Goal: Task Accomplishment & Management: Manage account settings

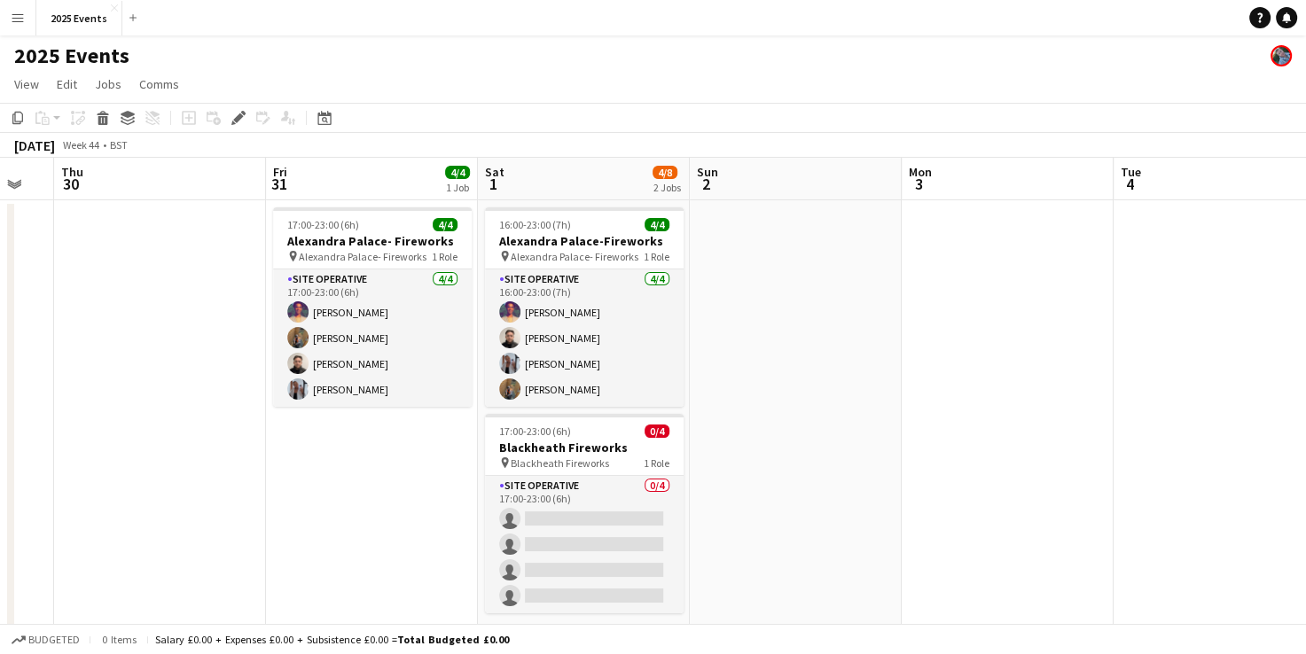
scroll to position [168, 0]
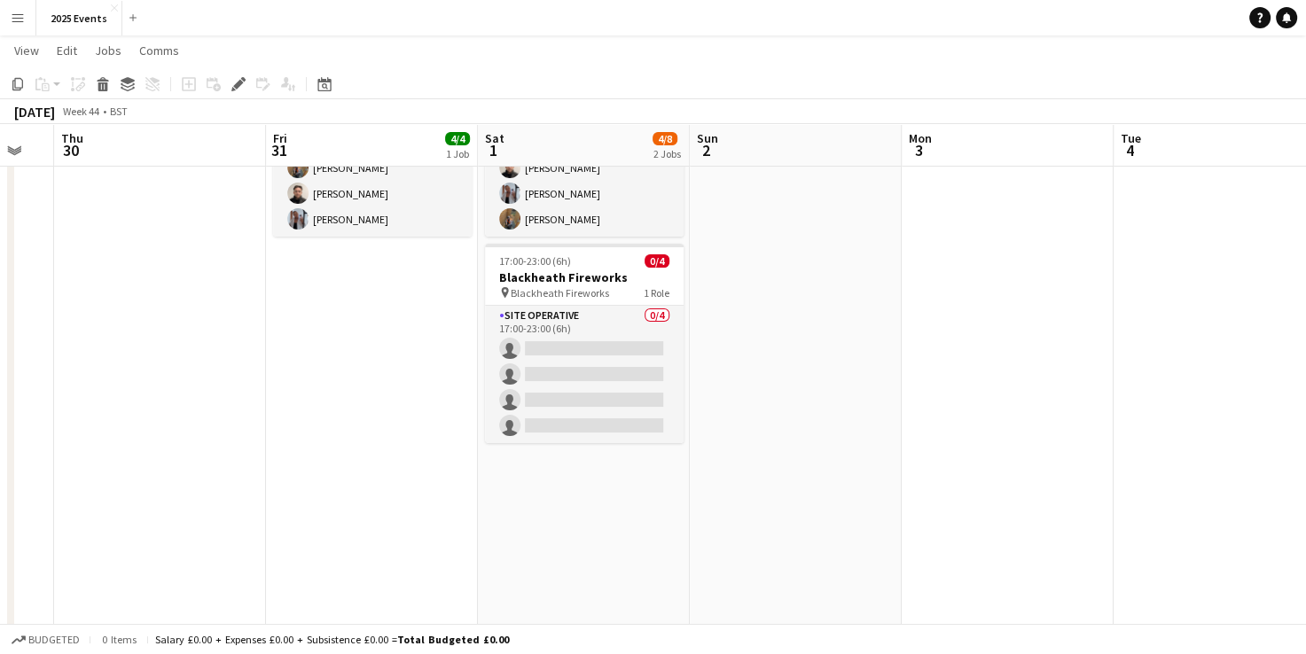
click at [639, 332] on app-card-role "Site Operative 0/4 17:00-23:00 (6h) single-neutral-actions single-neutral-actio…" at bounding box center [584, 374] width 199 height 137
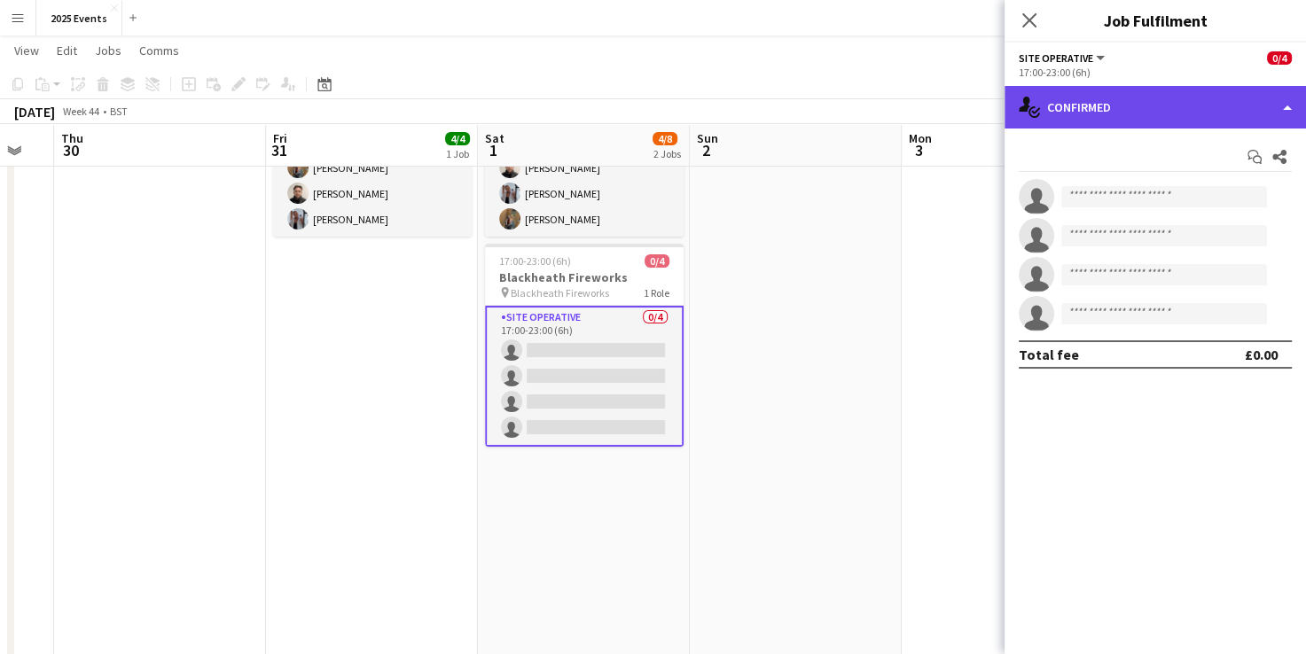
click at [1241, 104] on div "single-neutral-actions-check-2 Confirmed" at bounding box center [1155, 107] width 301 height 43
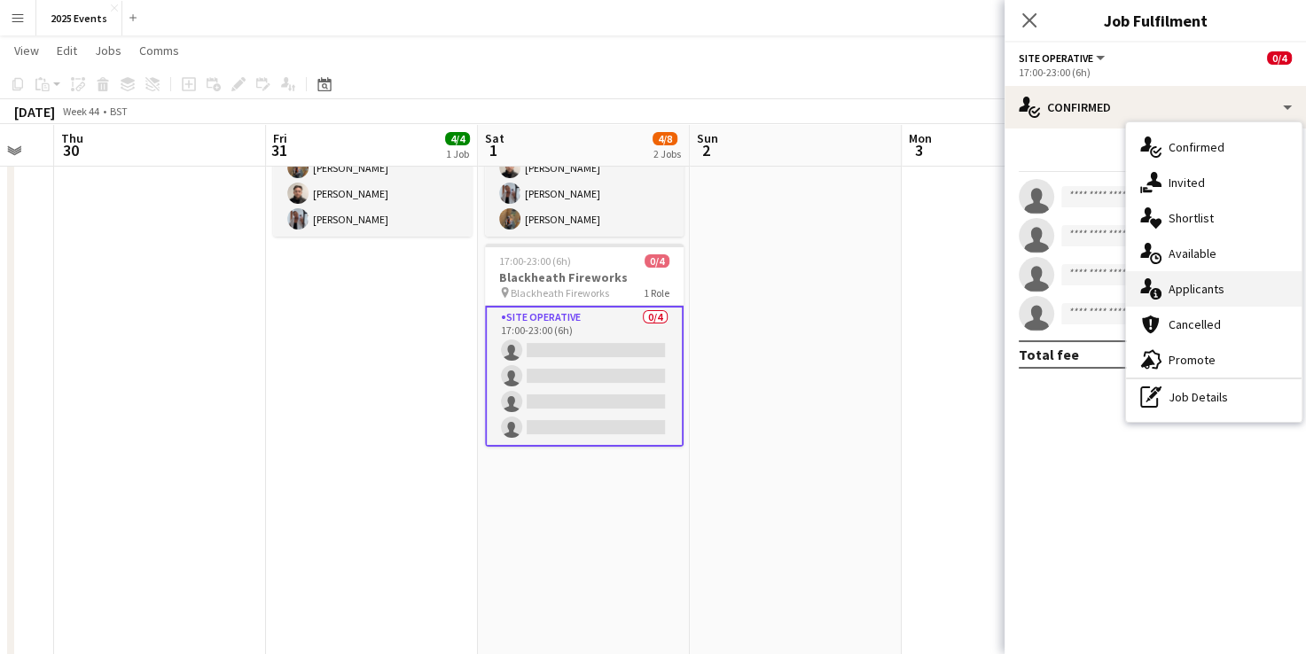
click at [1232, 301] on div "single-neutral-actions-information Applicants" at bounding box center [1214, 288] width 176 height 35
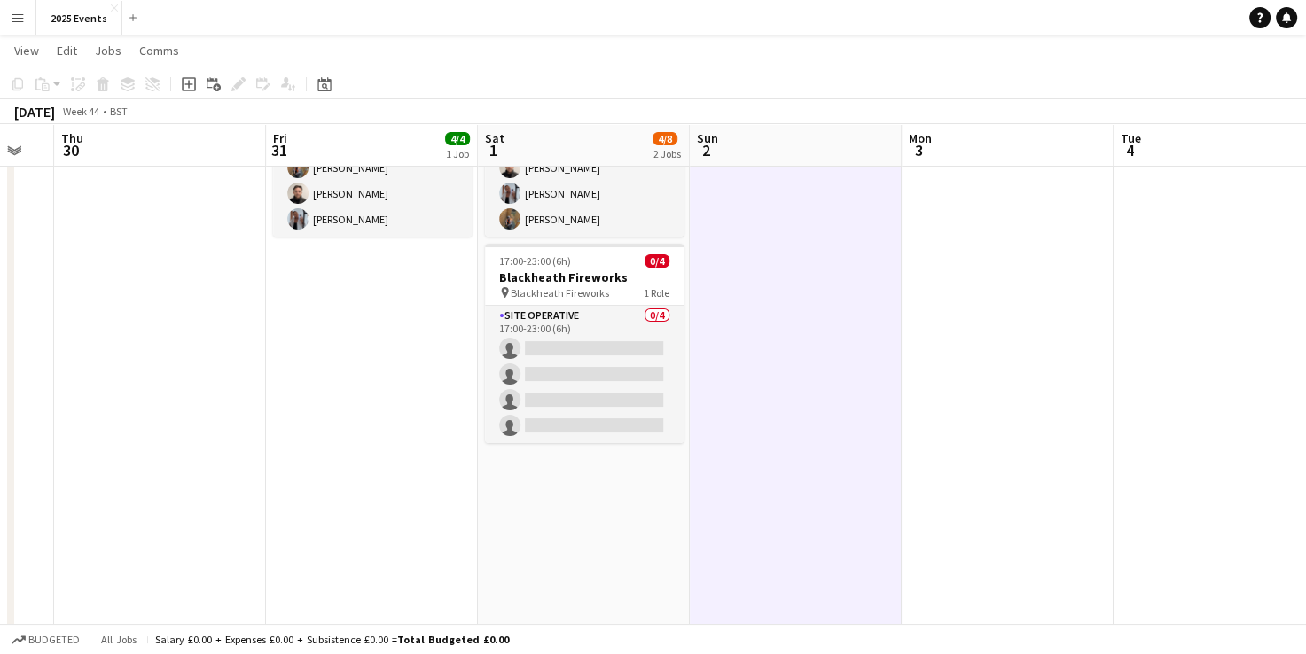
scroll to position [0, 0]
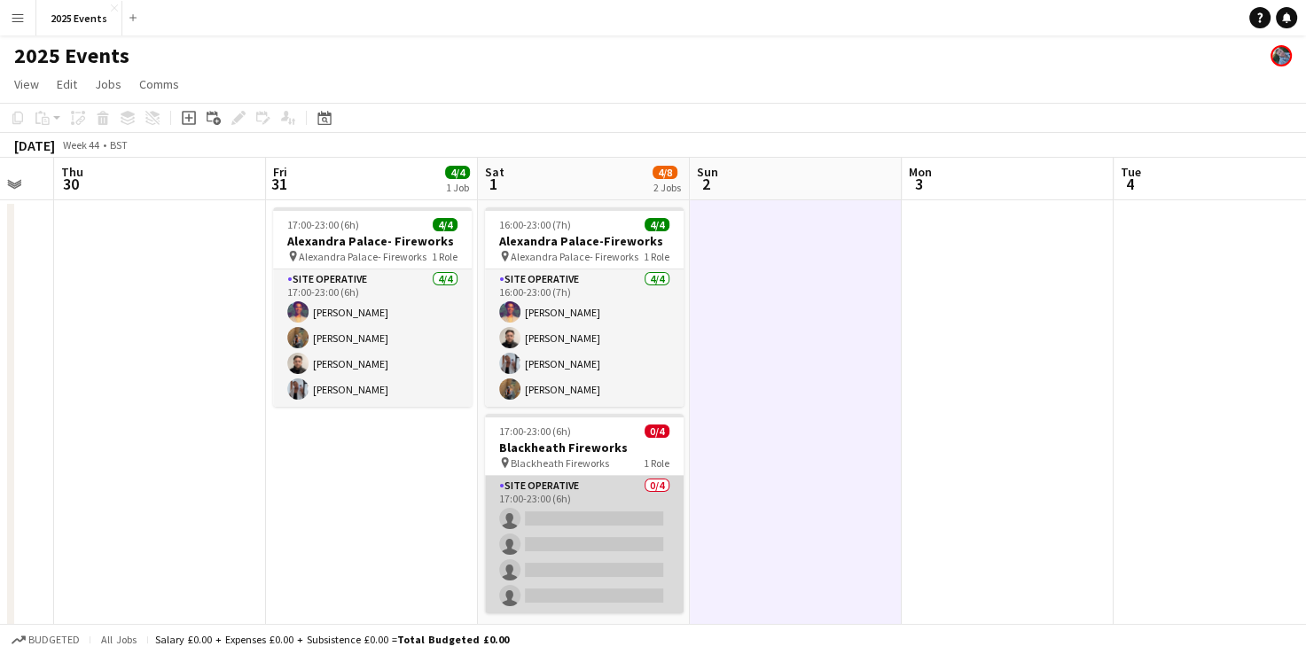
click at [538, 516] on app-card-role "Site Operative 0/4 17:00-23:00 (6h) single-neutral-actions single-neutral-actio…" at bounding box center [584, 544] width 199 height 137
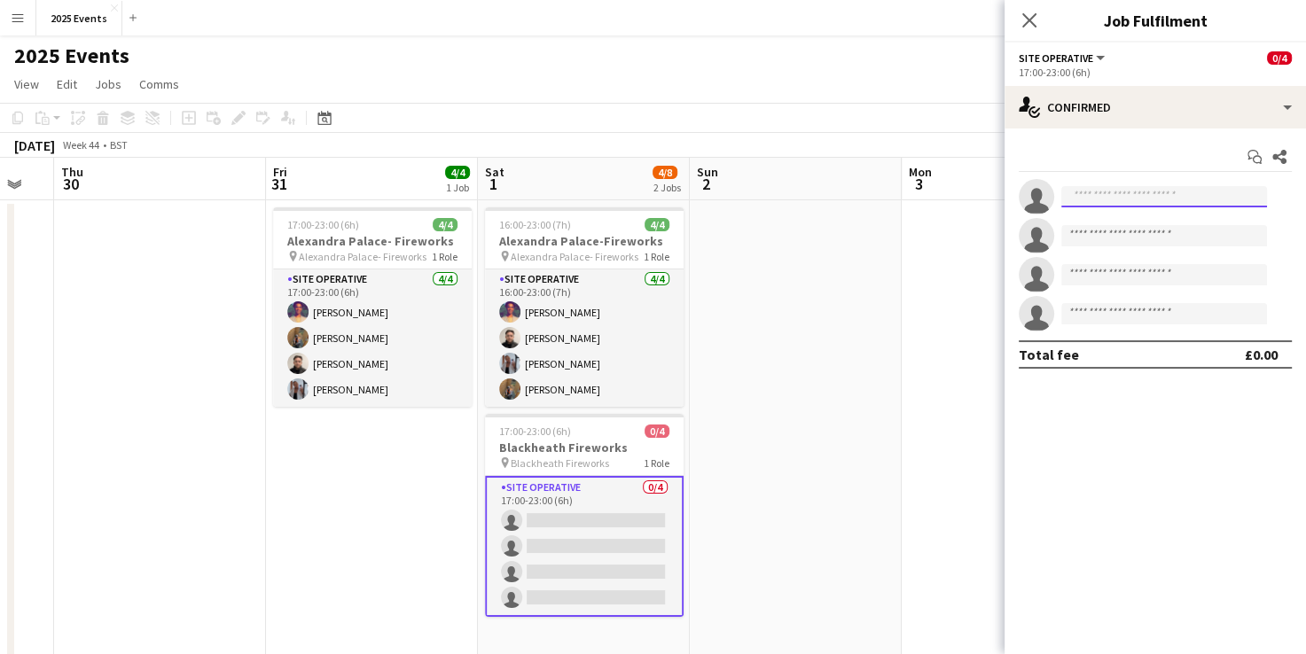
click at [1149, 194] on input at bounding box center [1164, 196] width 206 height 21
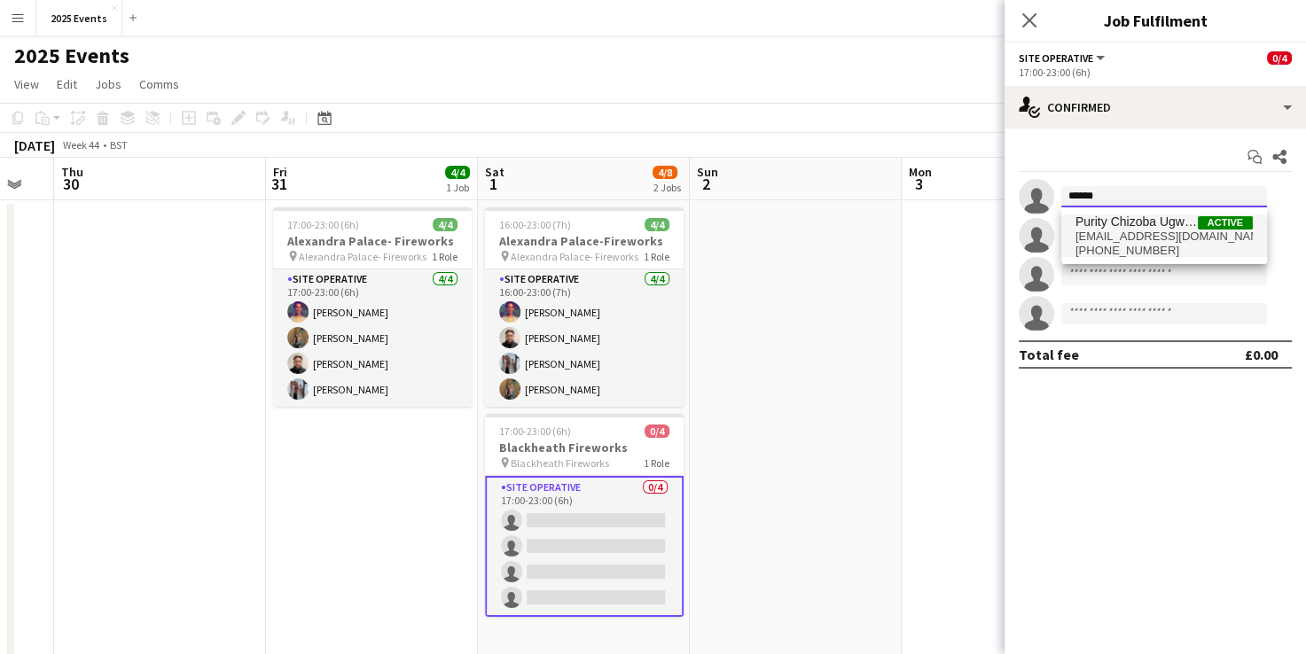
type input "******"
click at [1134, 229] on span "Purity Chizoba Ugwumgbo" at bounding box center [1137, 222] width 122 height 15
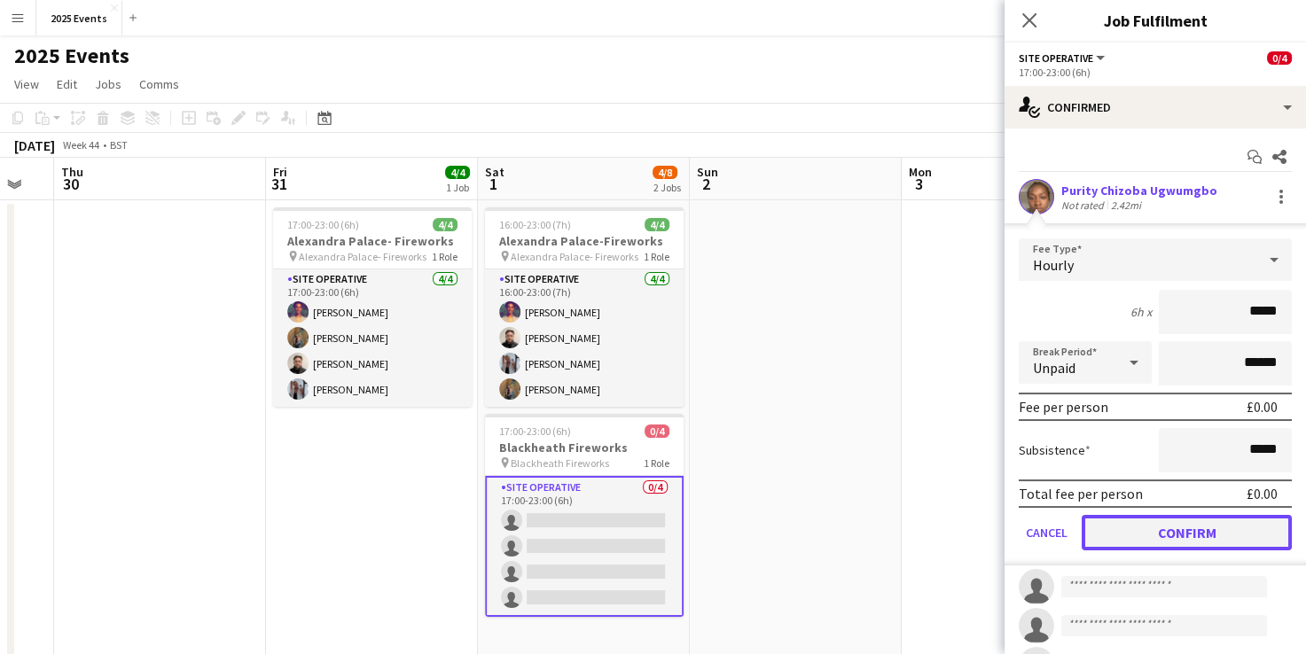
click at [1148, 526] on button "Confirm" at bounding box center [1187, 532] width 210 height 35
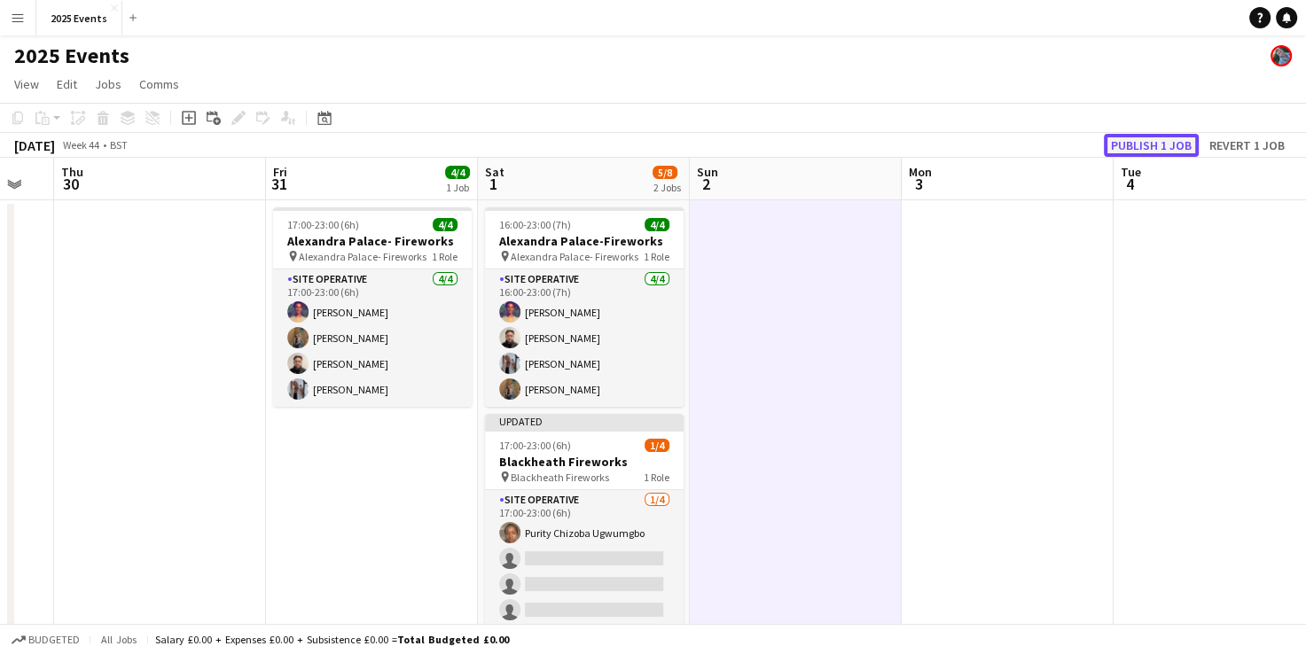
click at [1132, 140] on button "Publish 1 job" at bounding box center [1151, 145] width 95 height 23
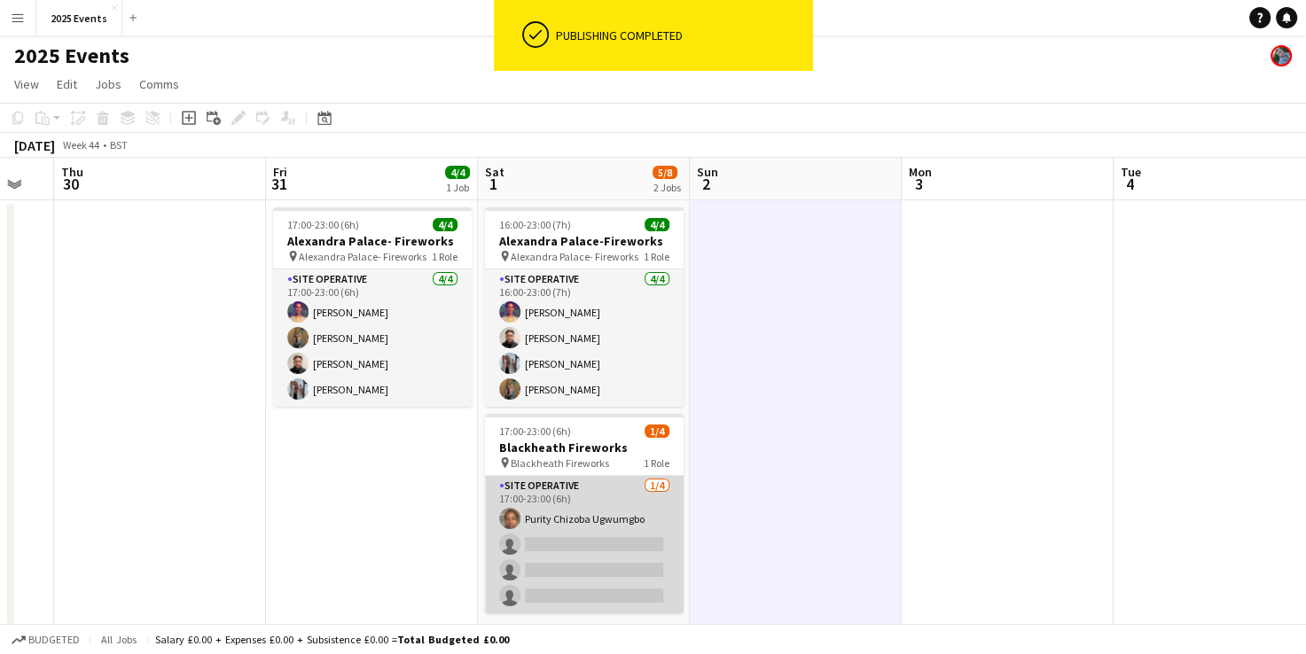
click at [593, 512] on app-card-role "Site Operative [DATE] 17:00-23:00 (6h) Purity Chizoba Ugwumgbo single-neutral-a…" at bounding box center [584, 544] width 199 height 137
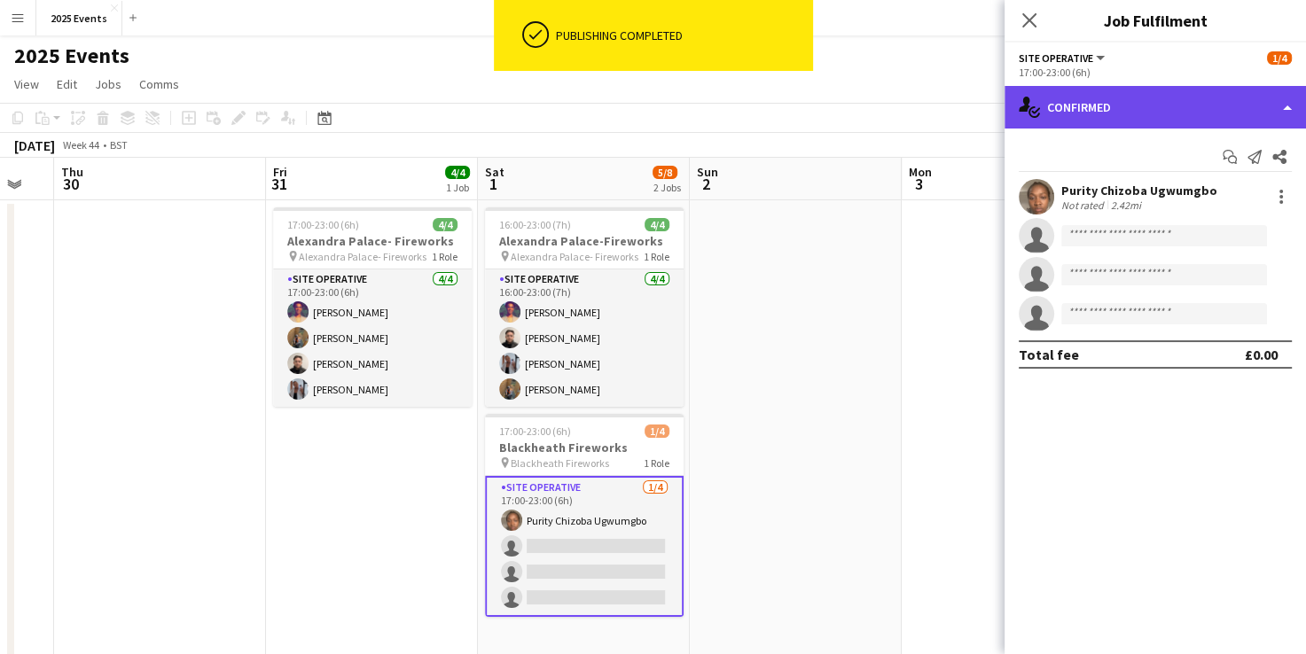
click at [1249, 106] on div "single-neutral-actions-check-2 Confirmed" at bounding box center [1155, 107] width 301 height 43
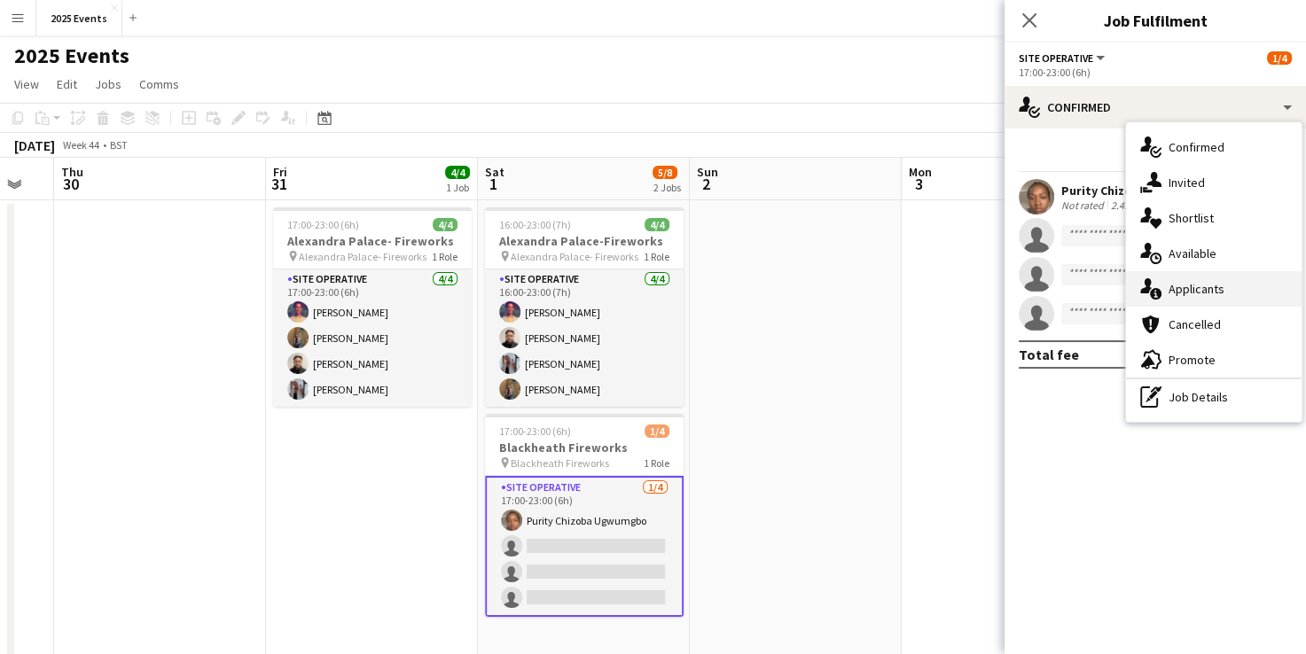
click at [1199, 304] on div "single-neutral-actions-information Applicants" at bounding box center [1214, 288] width 176 height 35
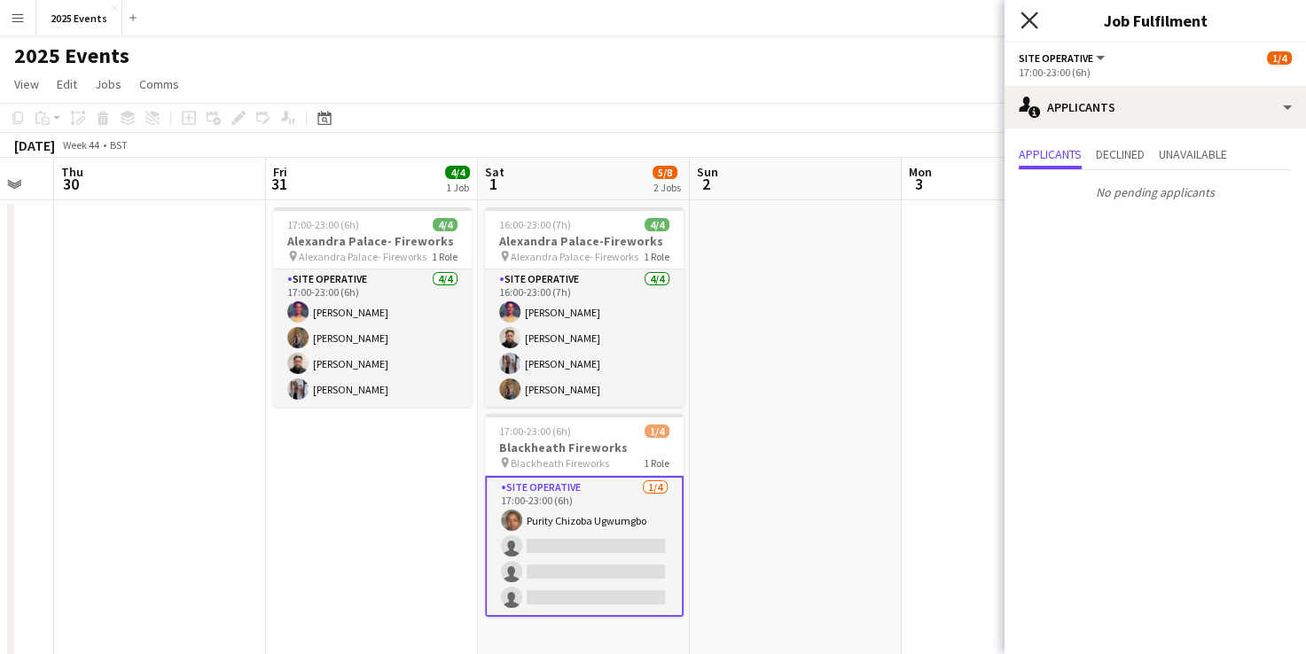
click at [1025, 26] on icon "Close pop-in" at bounding box center [1029, 20] width 17 height 17
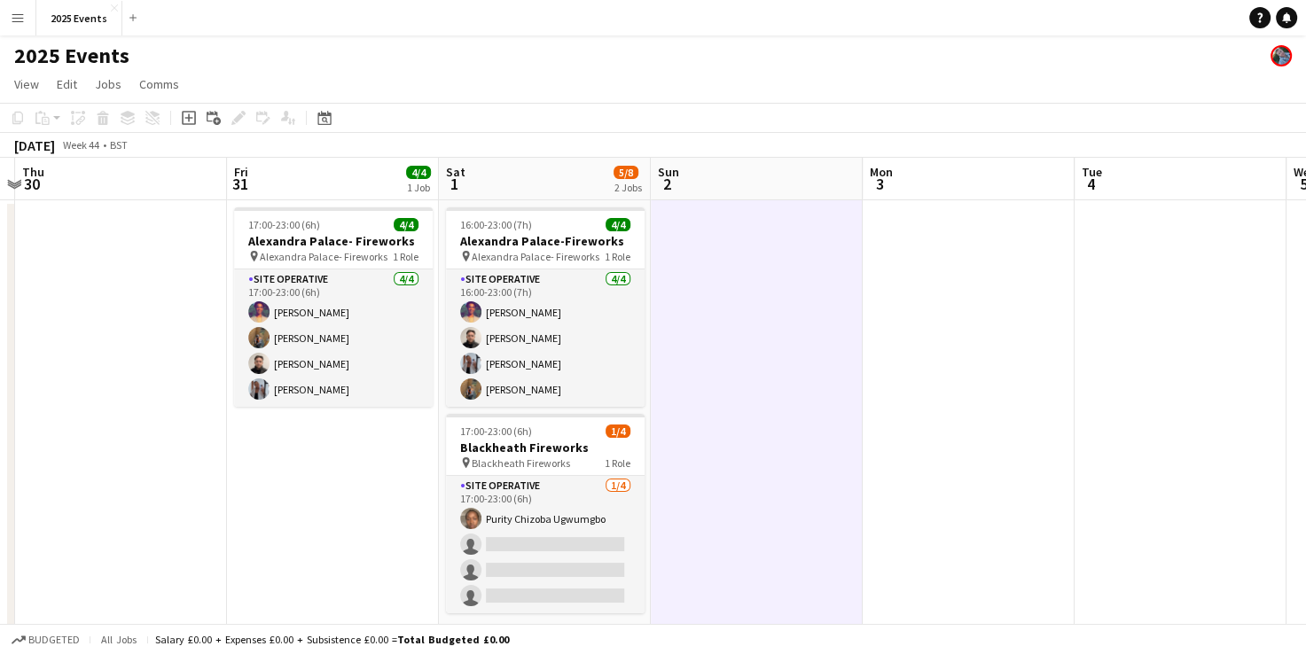
scroll to position [0, 503]
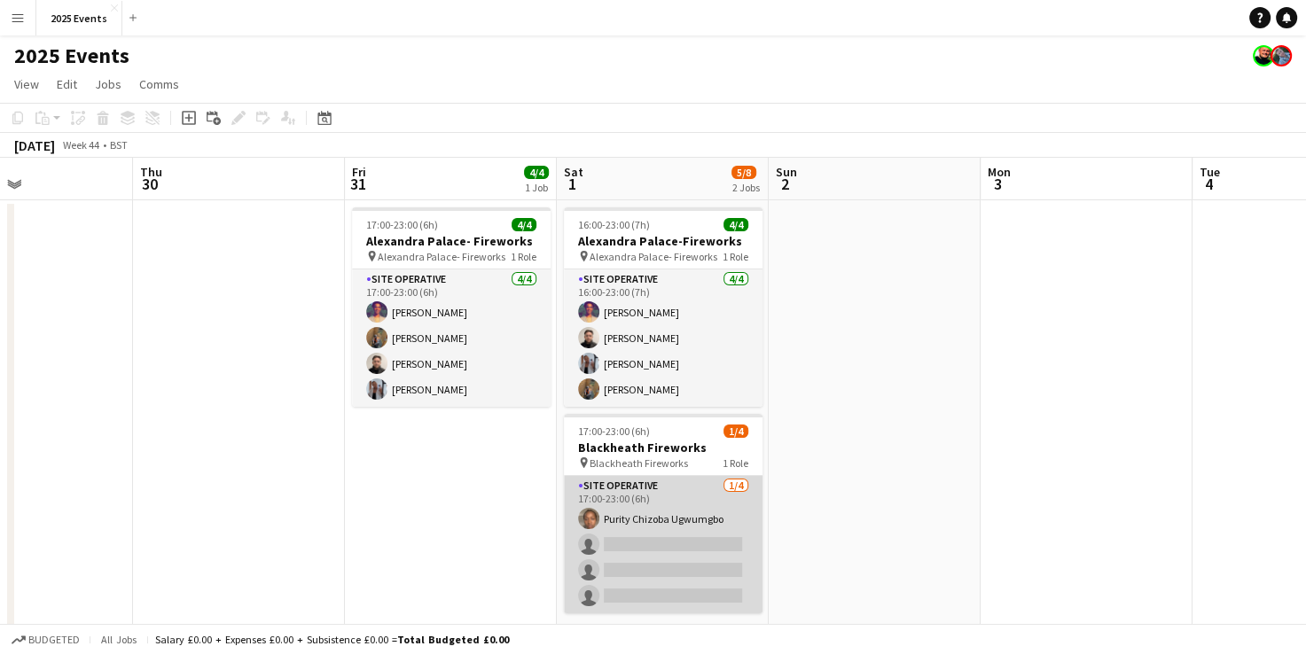
click at [624, 500] on app-card-role "Site Operative [DATE] 17:00-23:00 (6h) Purity Chizoba Ugwumgbo single-neutral-a…" at bounding box center [663, 544] width 199 height 137
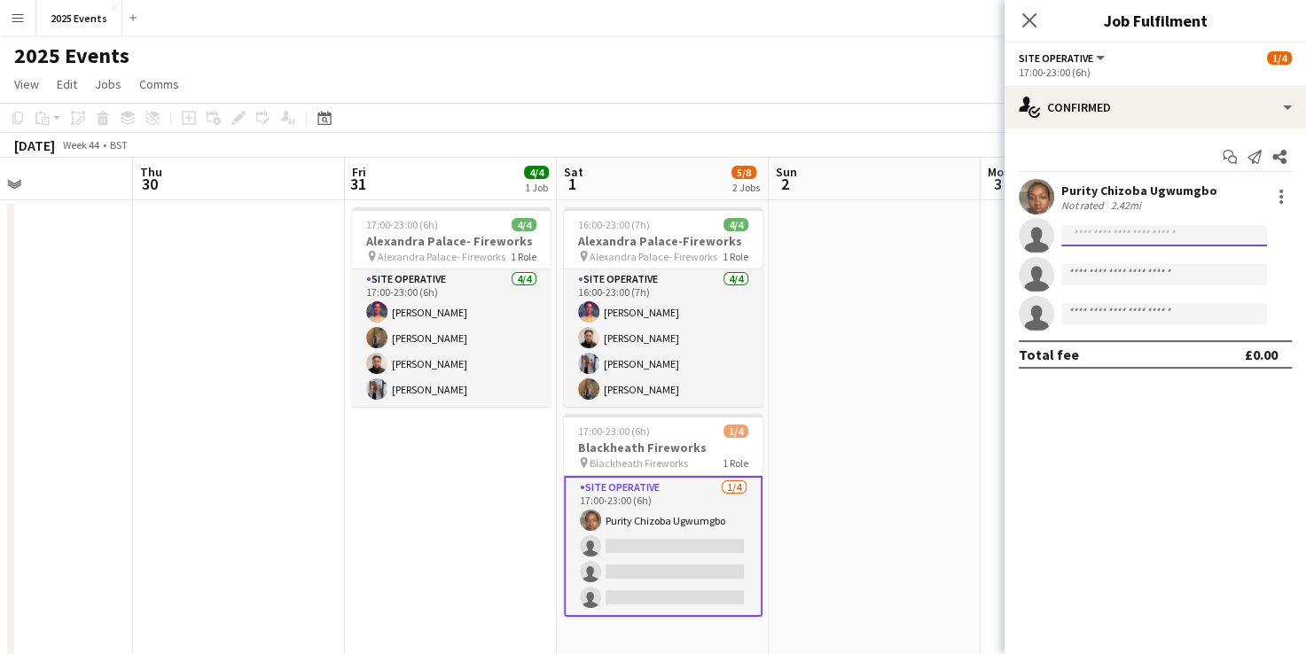
click at [1177, 238] on input at bounding box center [1164, 235] width 206 height 21
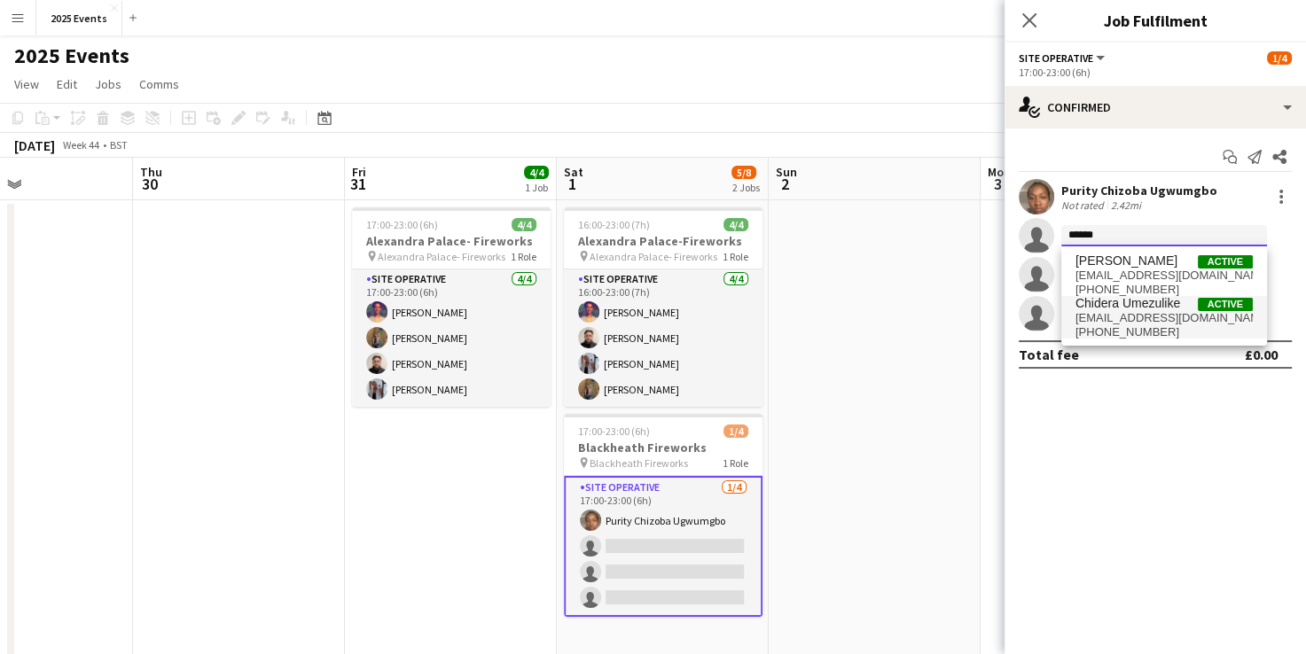
type input "******"
click at [1132, 302] on span "Chidera Umezulike" at bounding box center [1128, 303] width 105 height 15
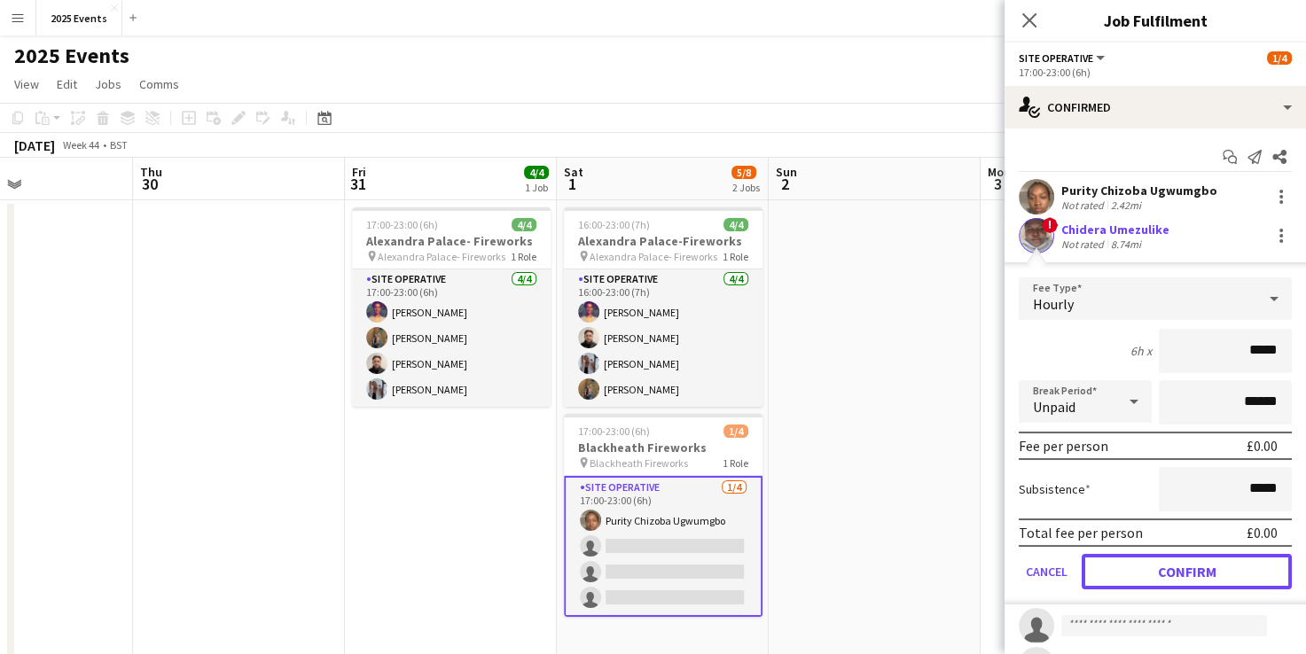
click at [1154, 564] on button "Confirm" at bounding box center [1187, 571] width 210 height 35
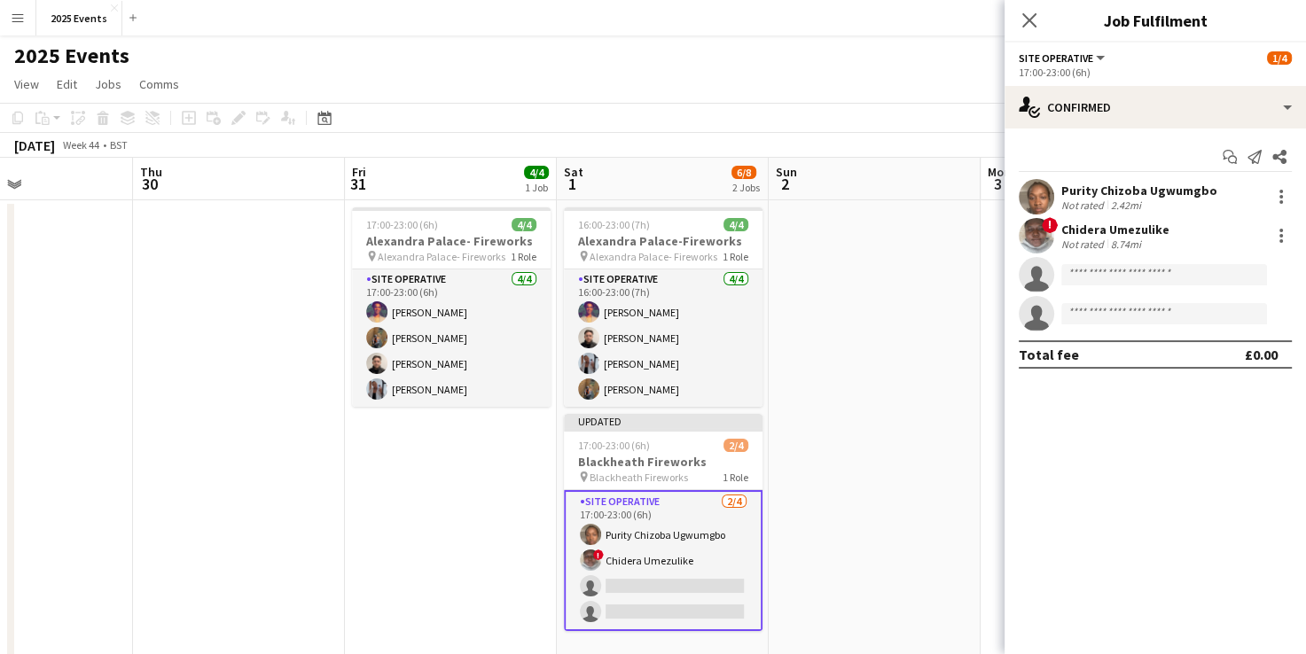
click at [885, 279] on app-date-cell at bounding box center [875, 441] width 212 height 482
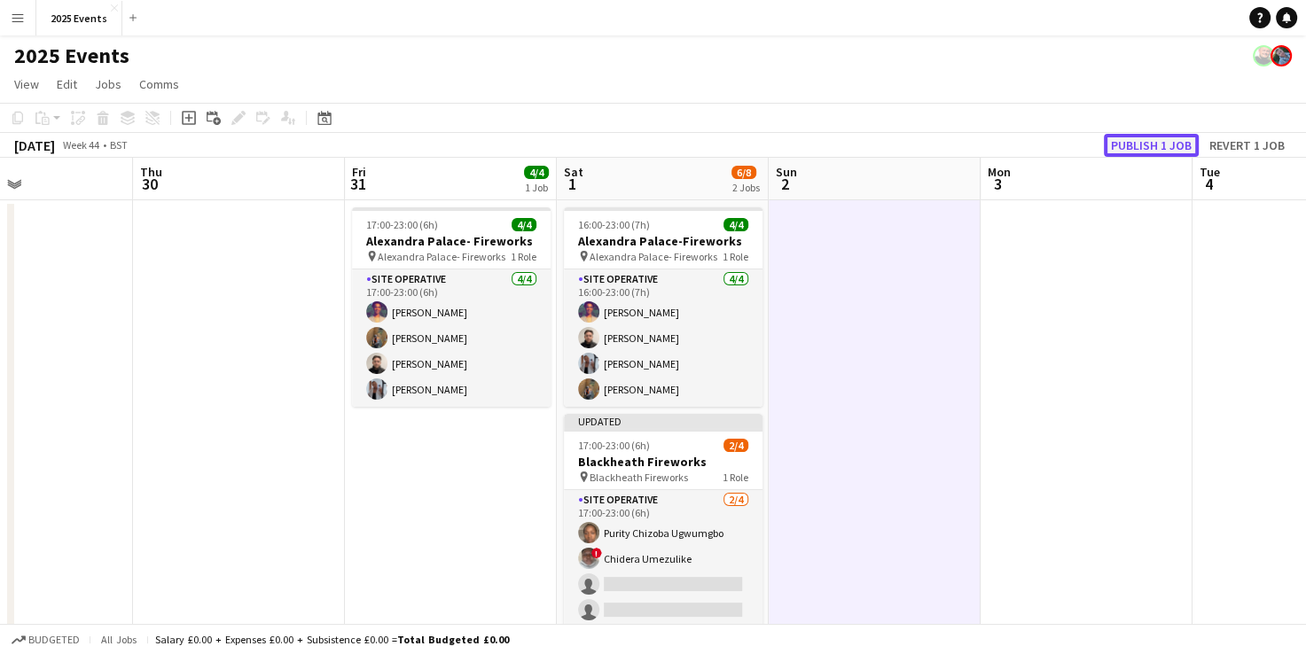
click at [1179, 146] on button "Publish 1 job" at bounding box center [1151, 145] width 95 height 23
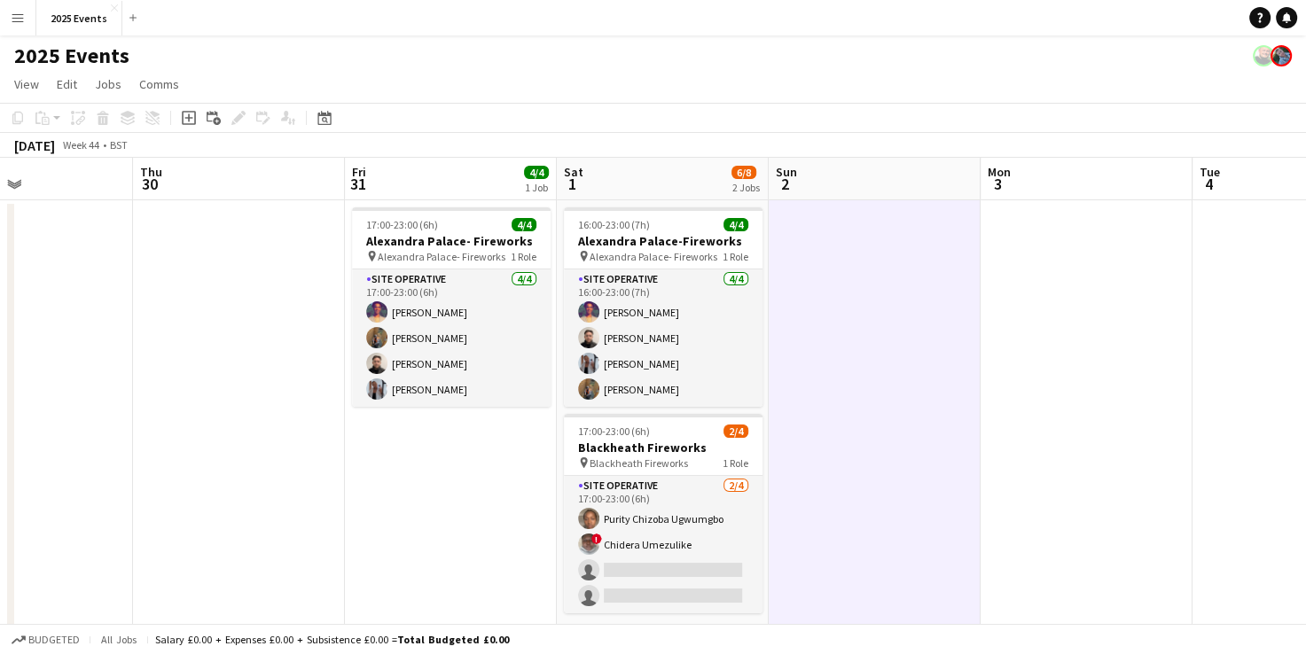
click at [922, 501] on app-date-cell at bounding box center [875, 441] width 212 height 482
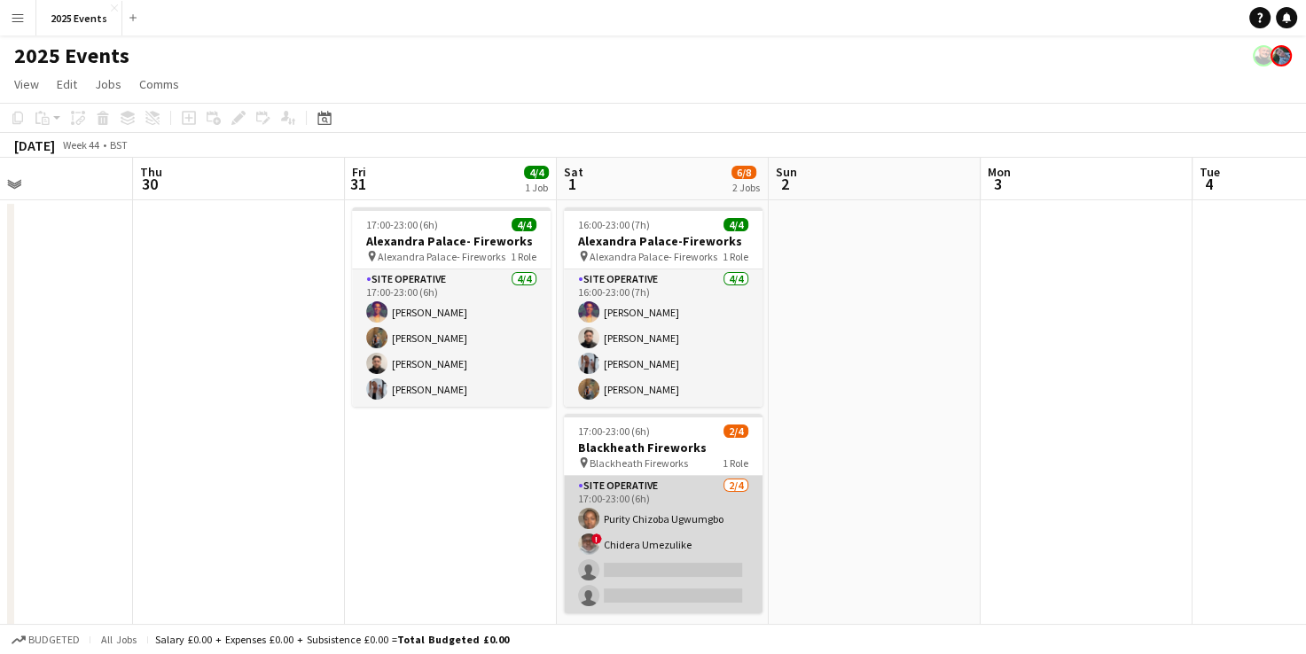
click at [682, 486] on app-card-role "Site Operative [DATE] 17:00-23:00 (6h) Purity Chizoba Ugwumgbo ! Chidera Umezul…" at bounding box center [663, 544] width 199 height 137
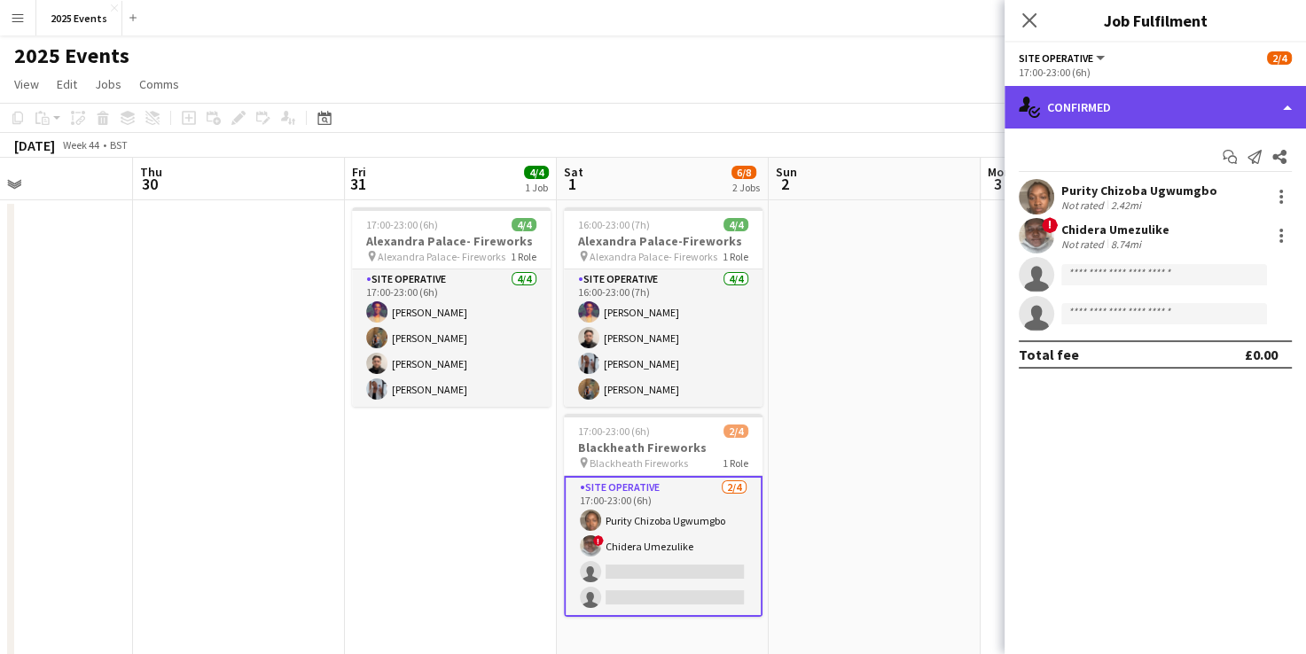
click at [1250, 107] on div "single-neutral-actions-check-2 Confirmed" at bounding box center [1155, 107] width 301 height 43
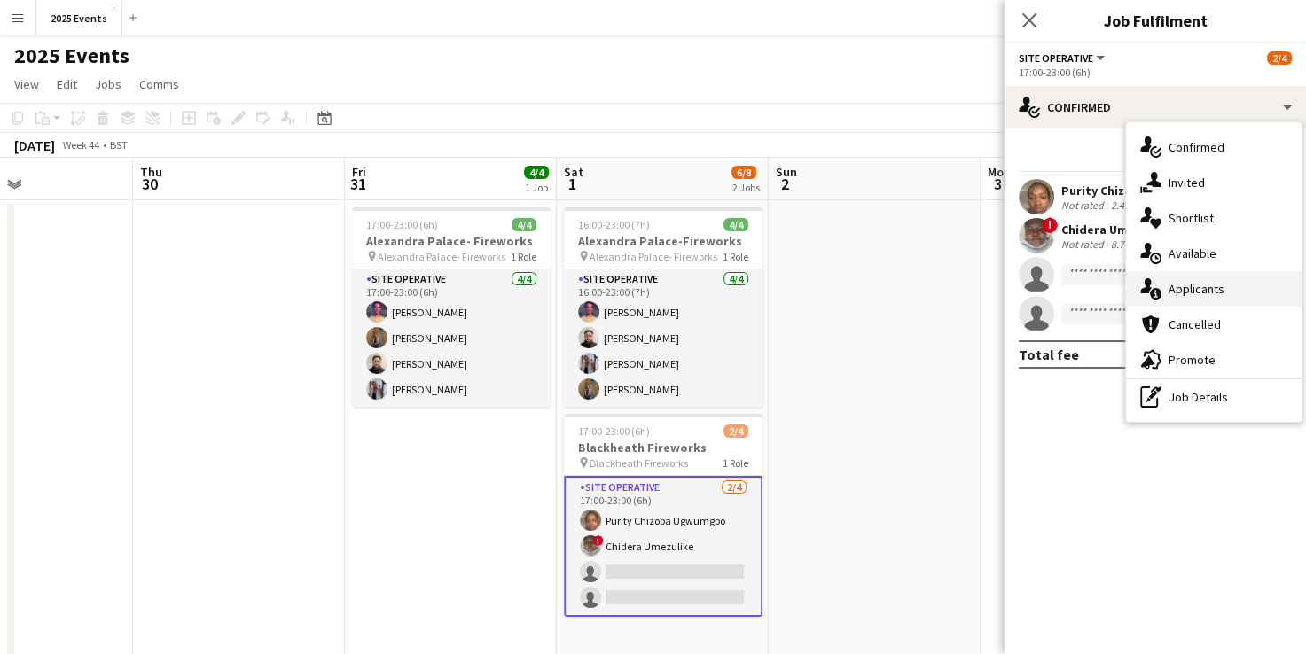
click at [1219, 299] on div "single-neutral-actions-information Applicants" at bounding box center [1214, 288] width 176 height 35
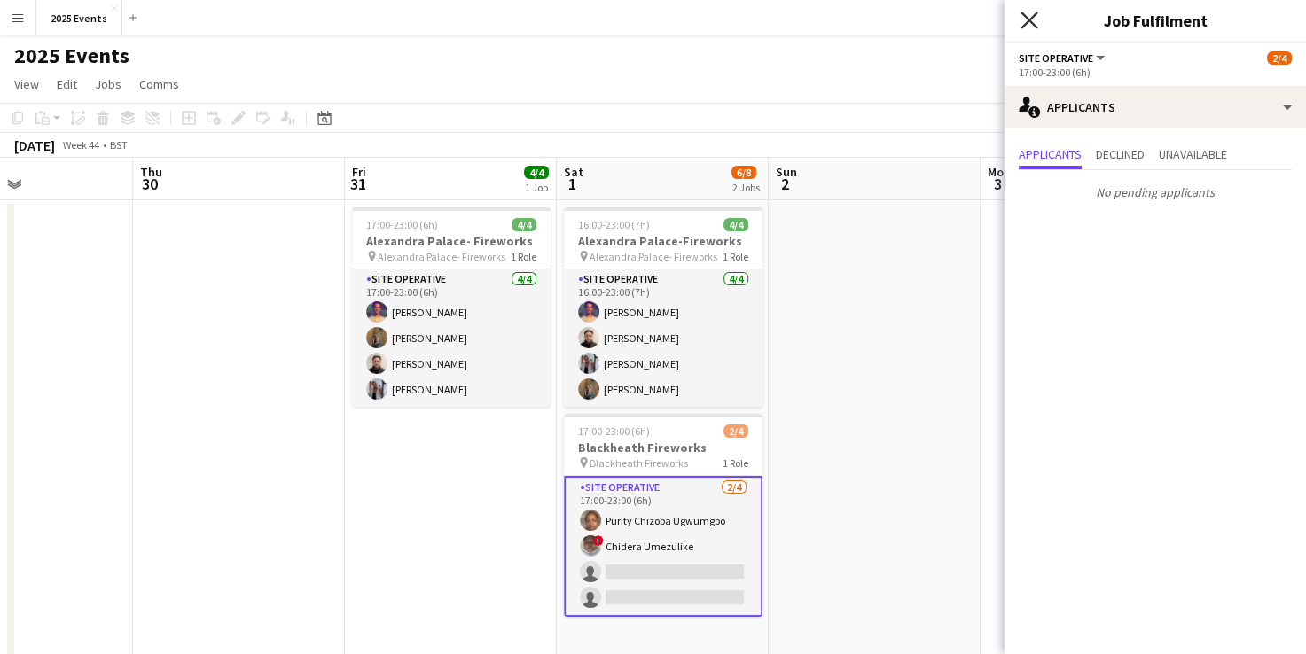
click at [1026, 12] on icon "Close pop-in" at bounding box center [1029, 20] width 17 height 17
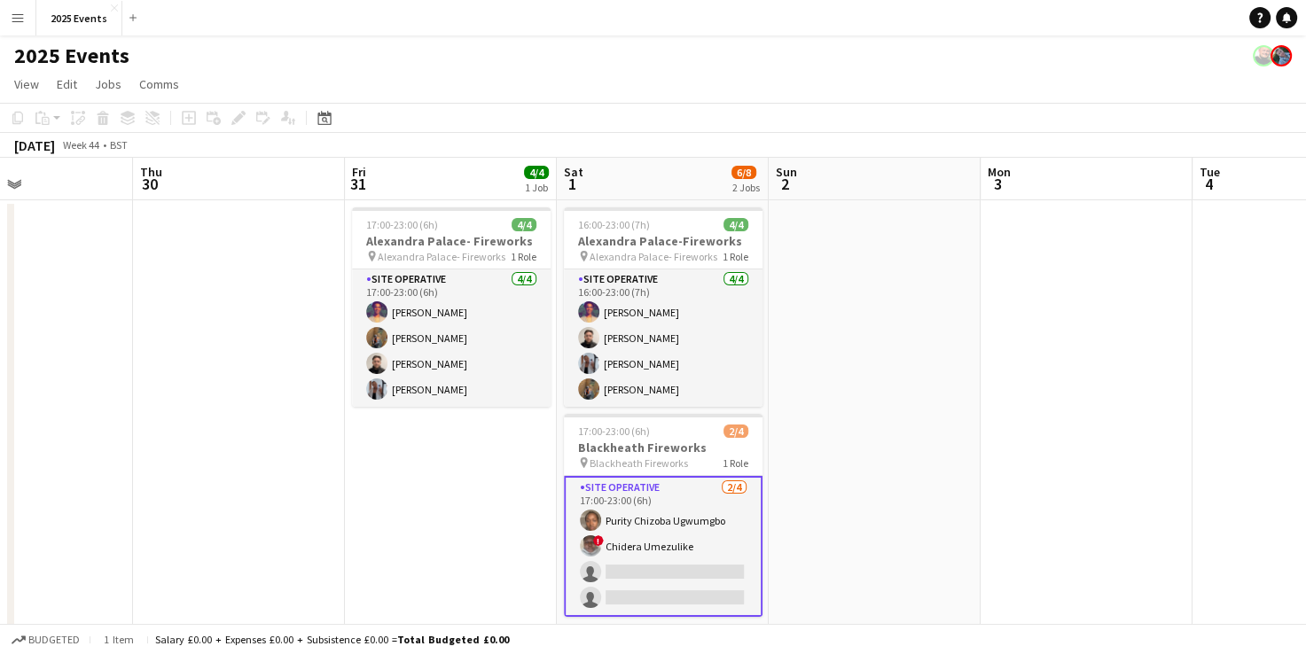
click at [679, 501] on app-card-role "Site Operative [DATE] 17:00-23:00 (6h) Purity Chizoba Ugwumgbo ! Chidera Umezul…" at bounding box center [663, 546] width 199 height 141
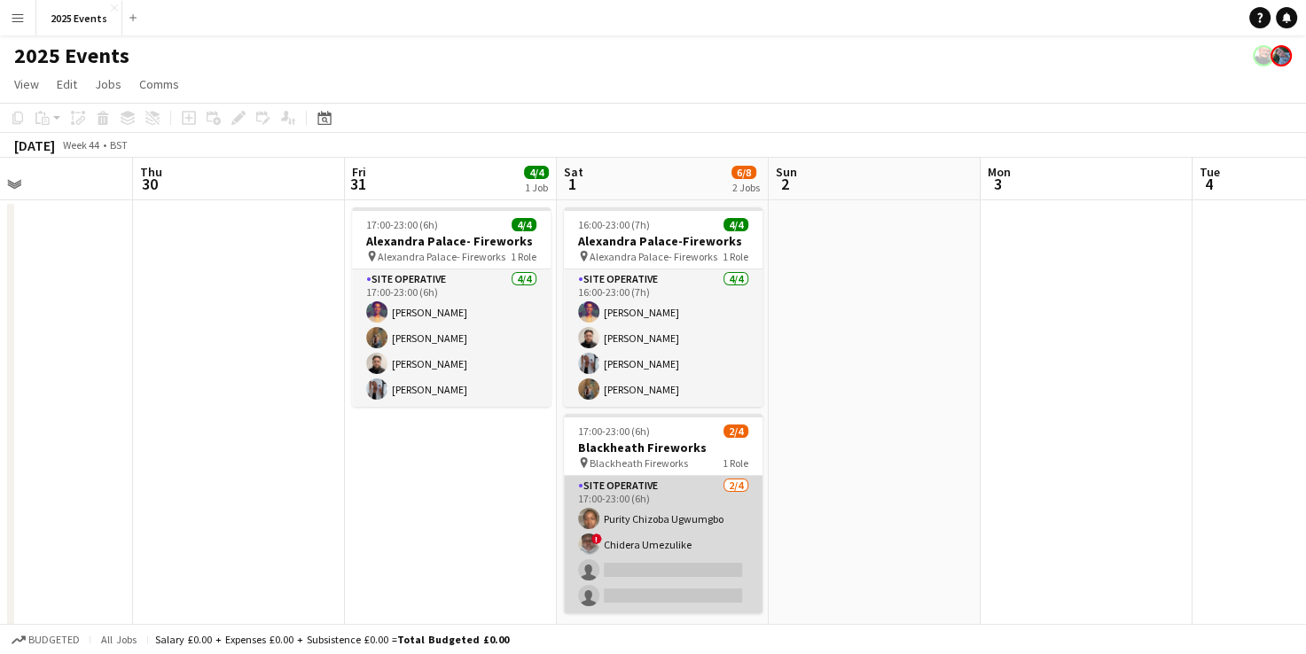
click at [659, 495] on app-card-role "Site Operative [DATE] 17:00-23:00 (6h) Purity Chizoba Ugwumgbo ! Chidera Umezul…" at bounding box center [663, 544] width 199 height 137
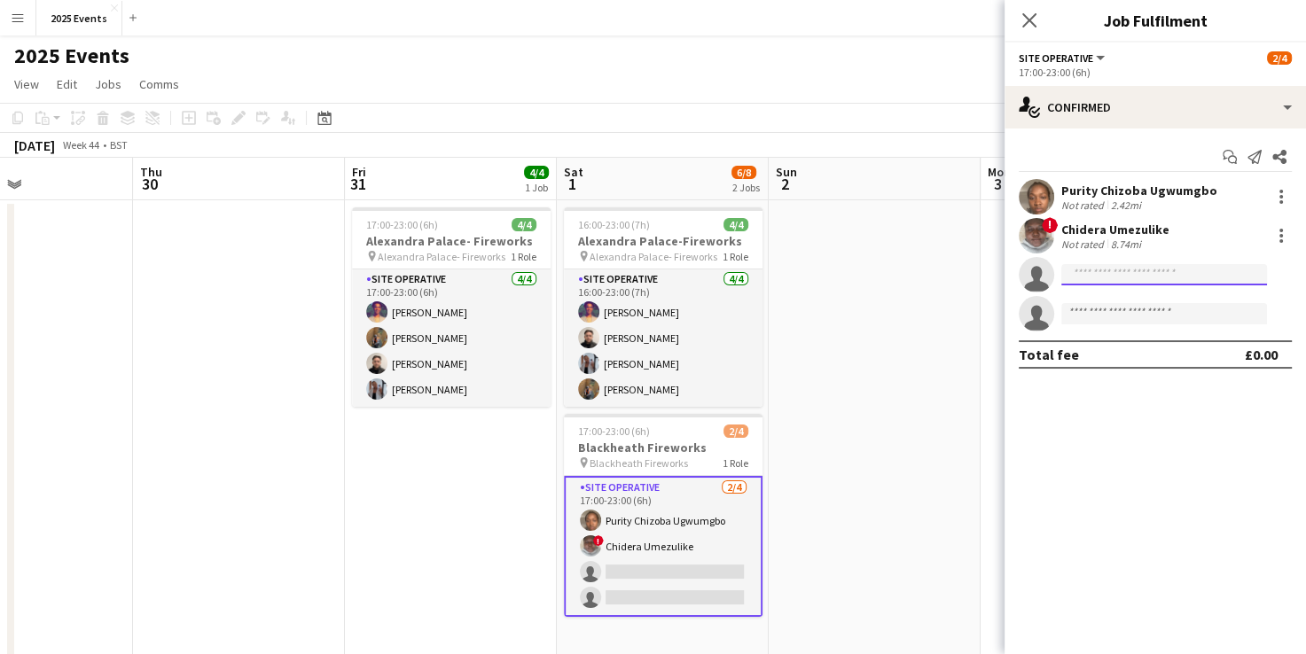
click at [1109, 270] on input at bounding box center [1164, 274] width 206 height 21
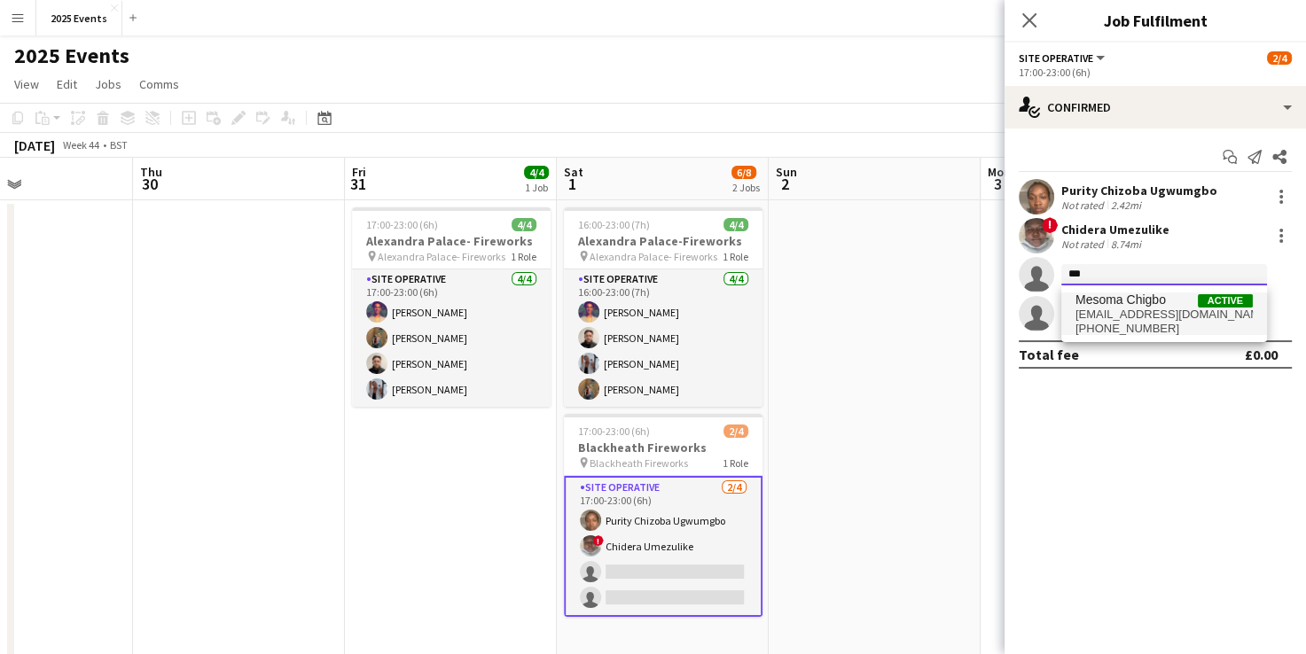
type input "***"
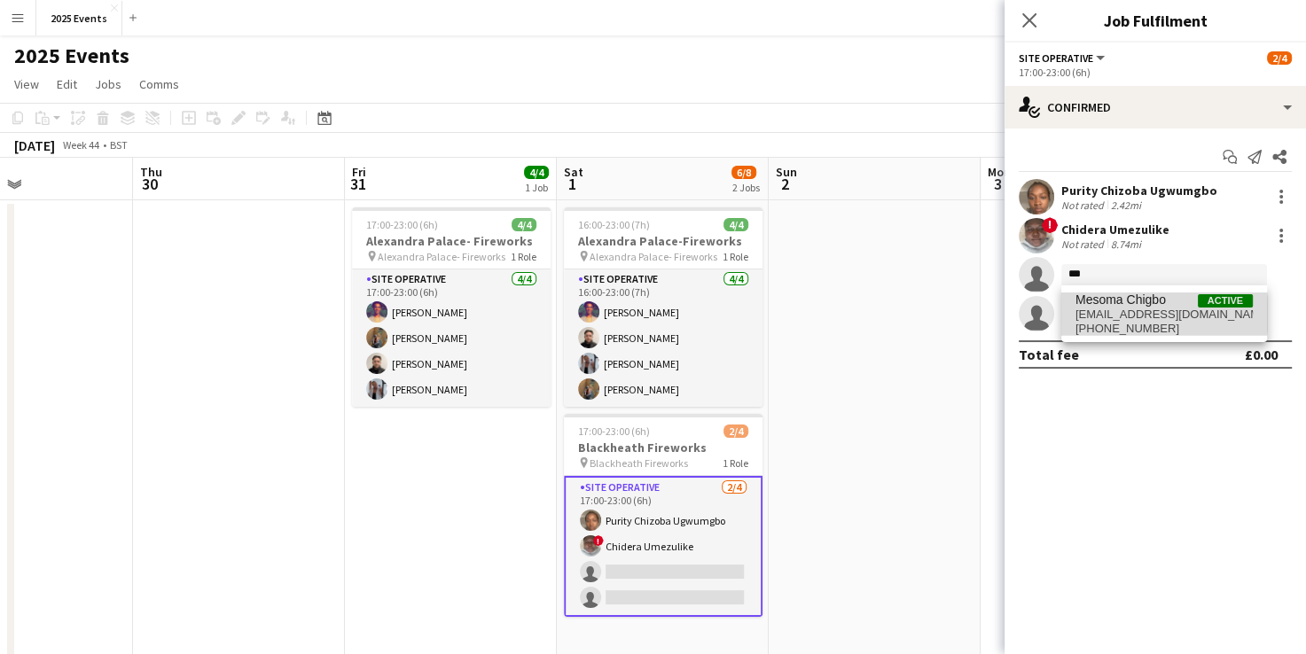
click at [1122, 314] on span "[EMAIL_ADDRESS][DOMAIN_NAME]" at bounding box center [1164, 315] width 177 height 14
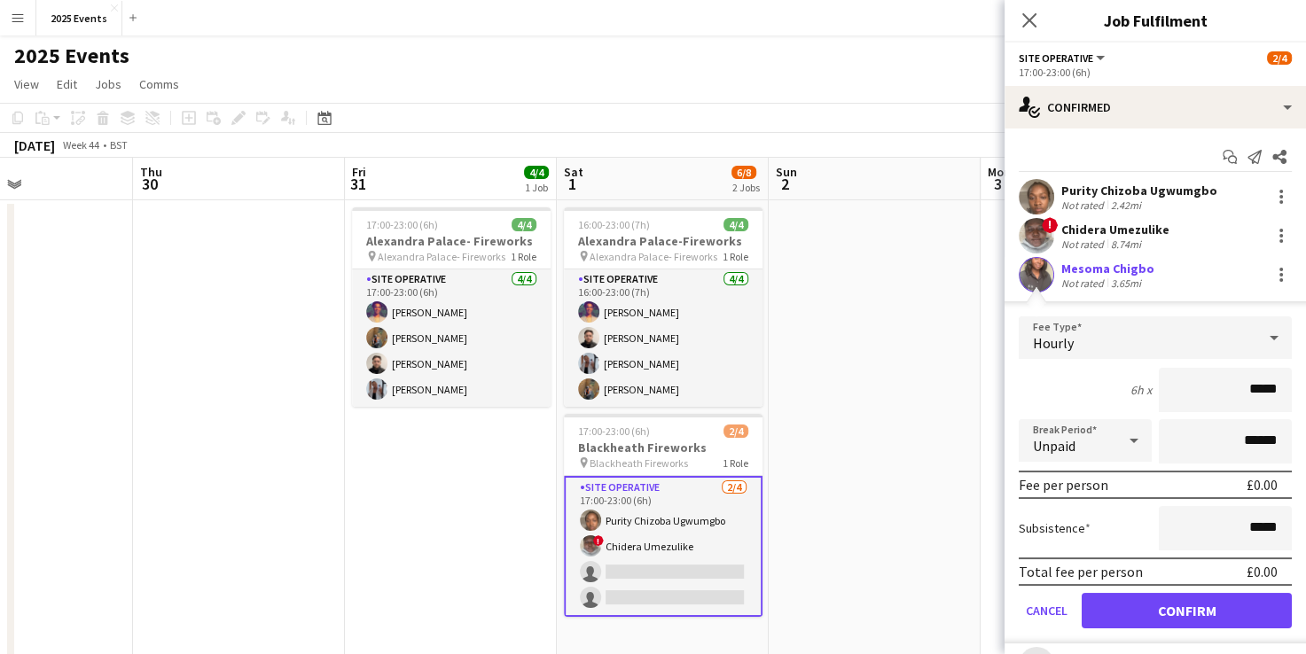
click at [1088, 268] on div "Mesoma Chigbo" at bounding box center [1107, 269] width 93 height 16
click at [1040, 273] on app-user-avatar at bounding box center [1036, 274] width 35 height 35
click at [1185, 602] on button "Confirm" at bounding box center [1187, 610] width 210 height 35
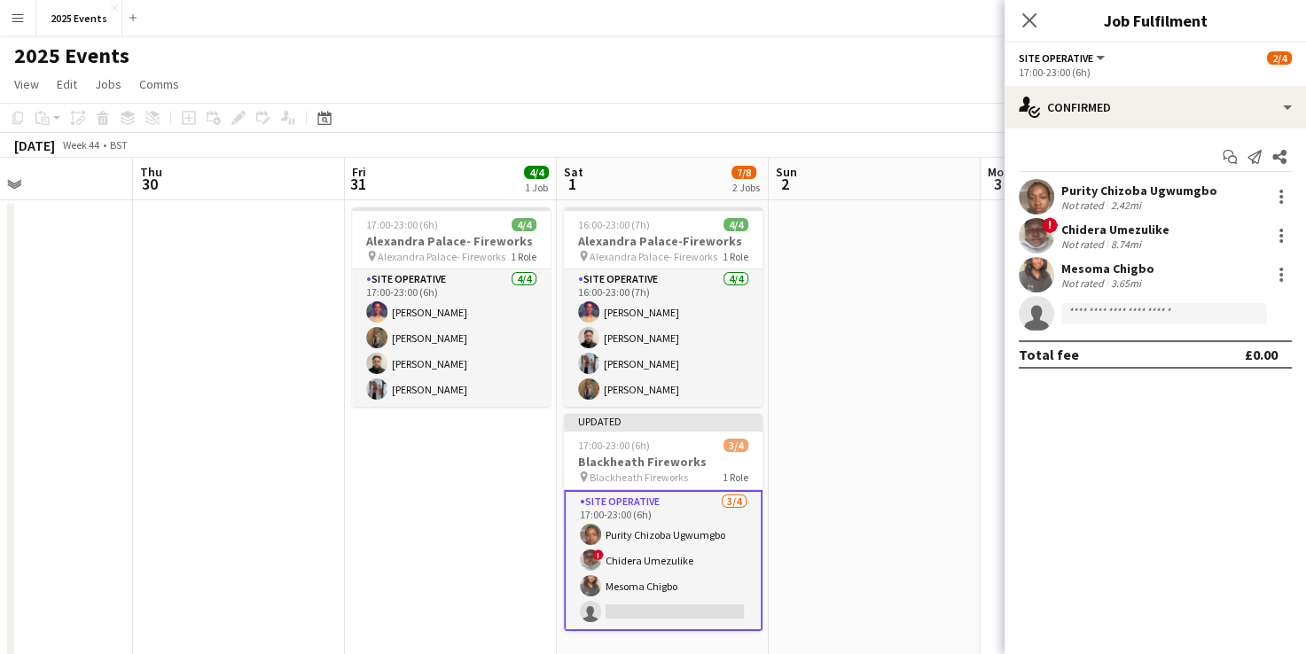
click at [1045, 263] on app-user-avatar at bounding box center [1036, 274] width 35 height 35
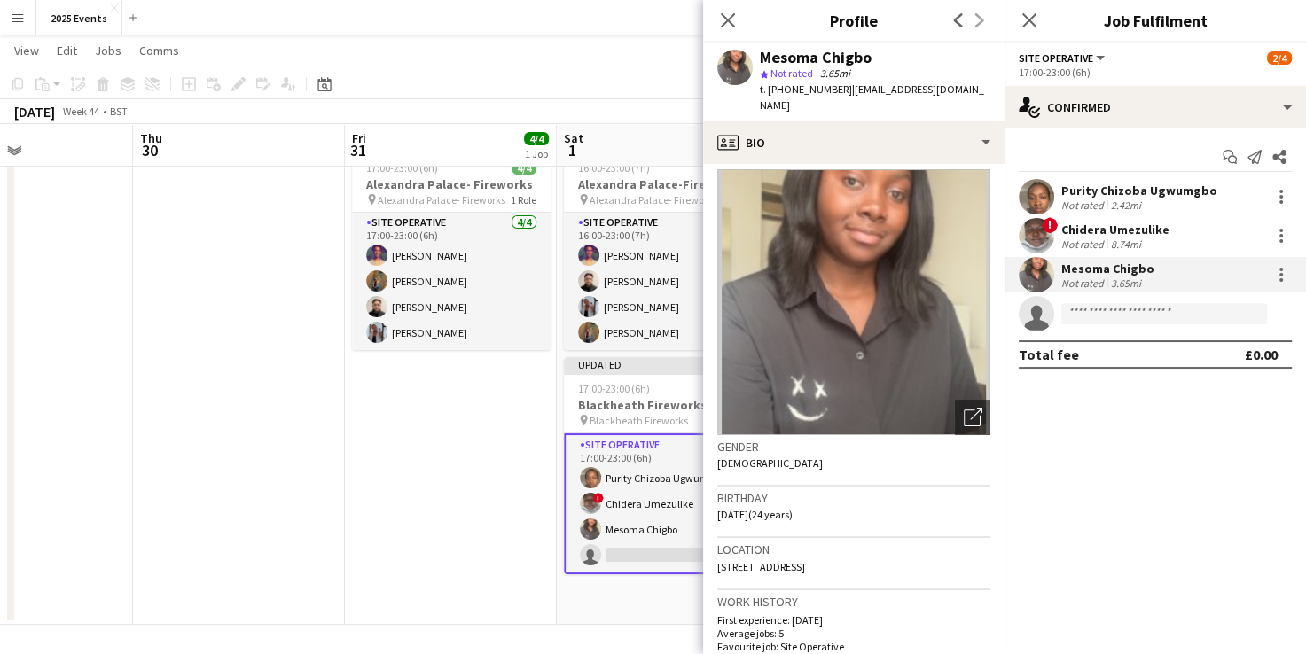
scroll to position [0, 0]
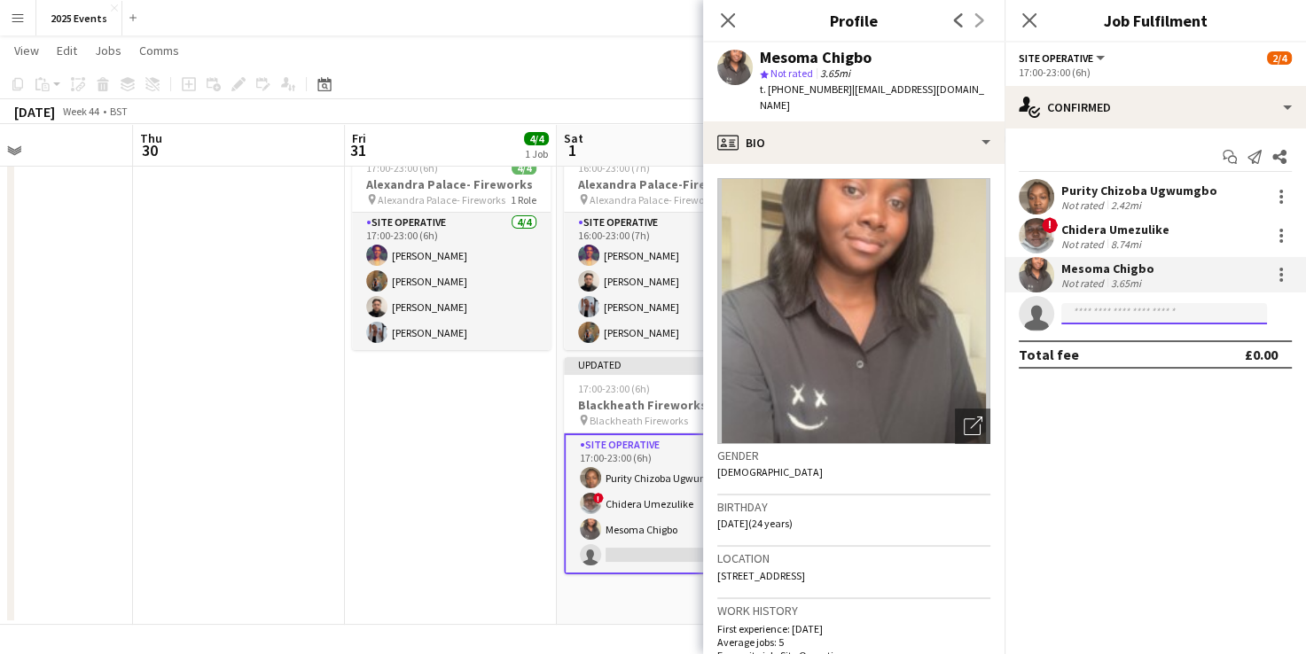
click at [1165, 313] on input at bounding box center [1164, 313] width 206 height 21
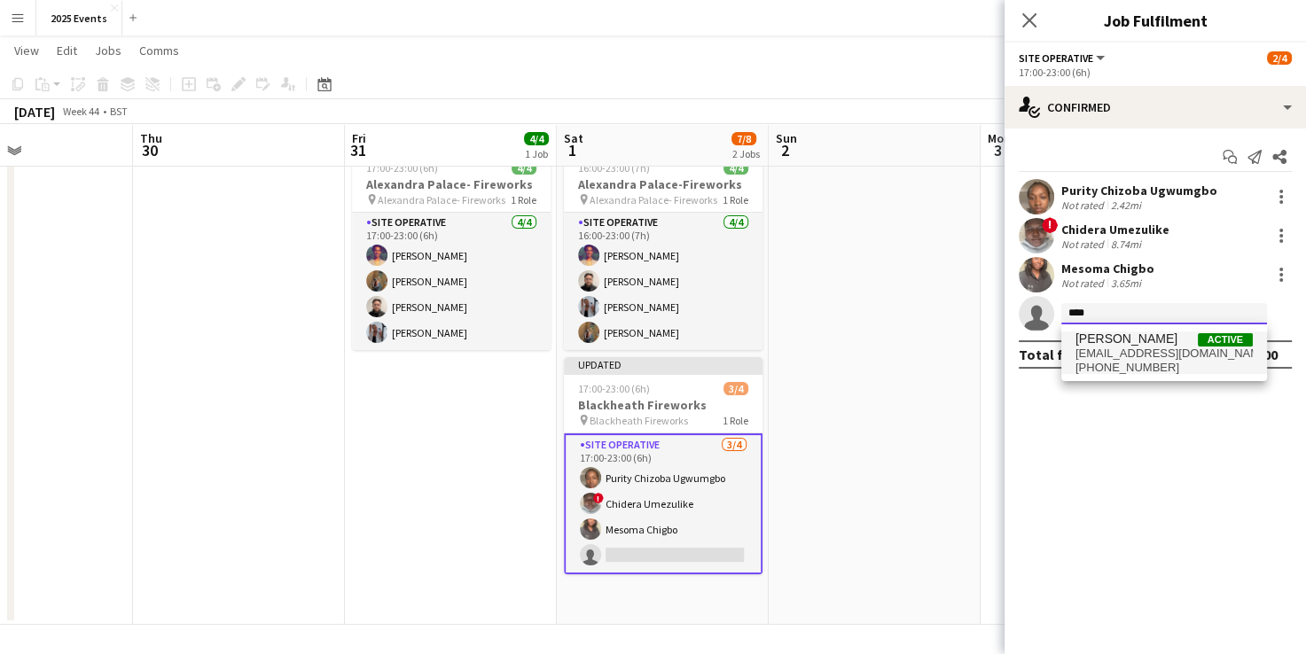
type input "****"
click at [1133, 346] on span "[PERSON_NAME]" at bounding box center [1127, 339] width 102 height 15
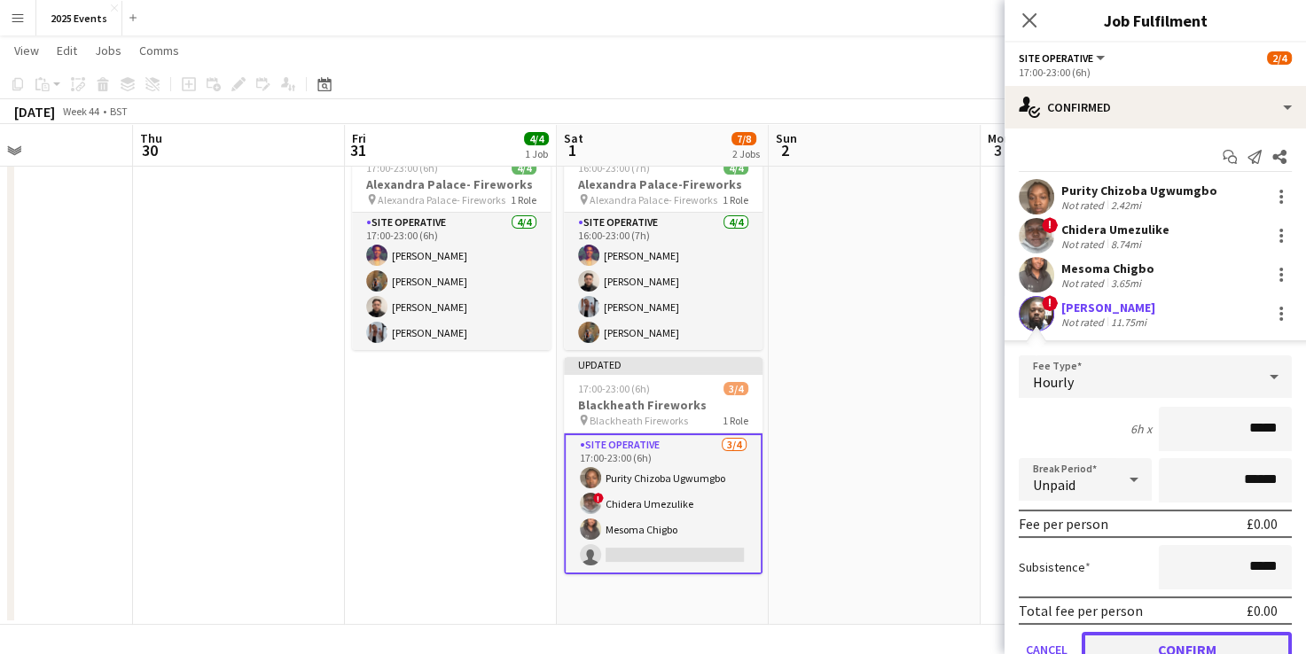
click at [1157, 633] on button "Confirm" at bounding box center [1187, 649] width 210 height 35
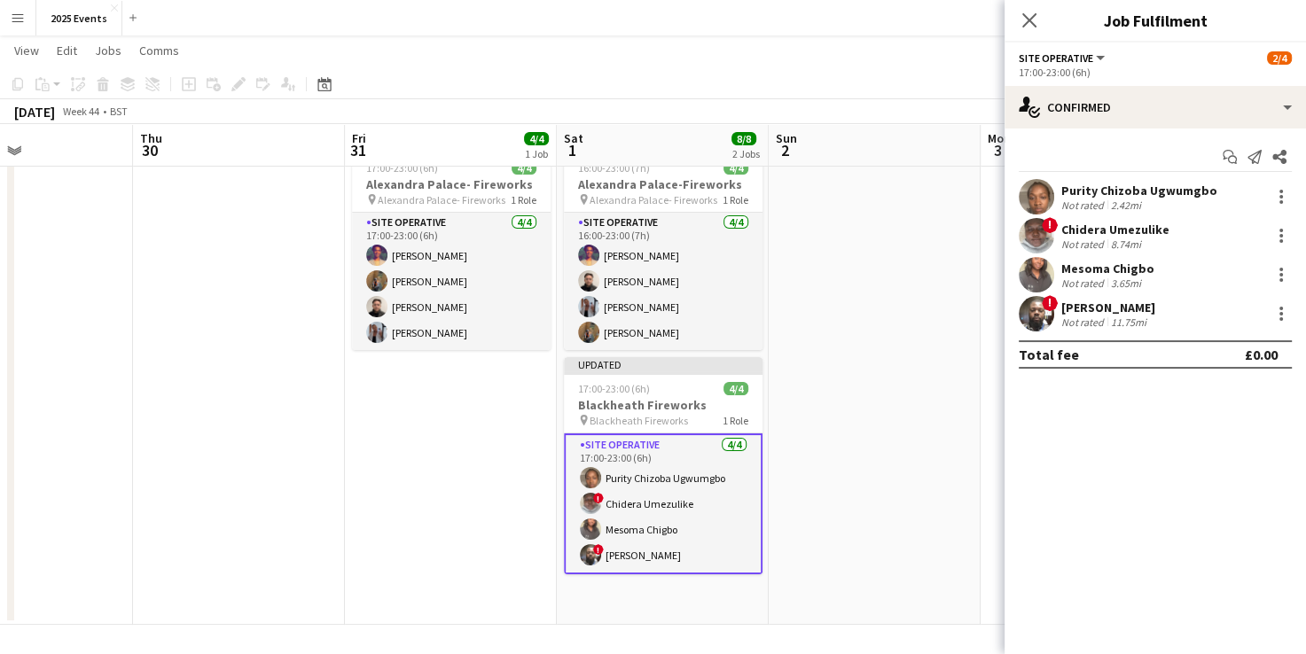
click at [865, 430] on app-date-cell at bounding box center [875, 385] width 212 height 482
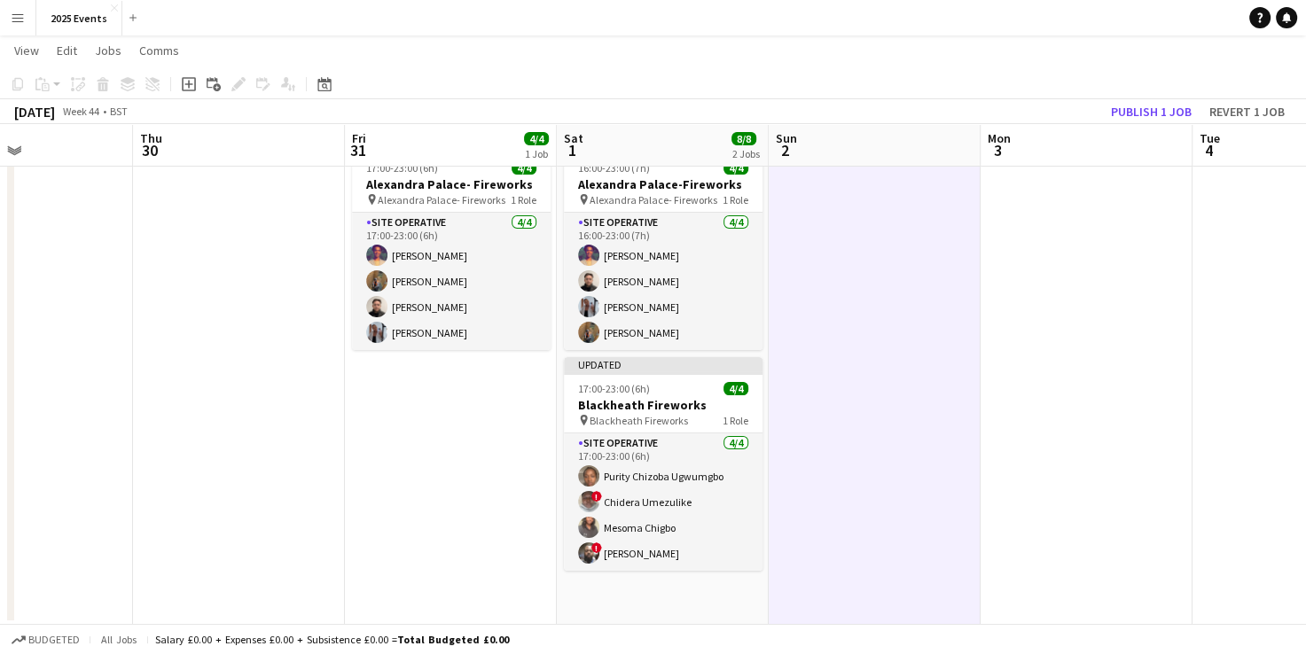
scroll to position [0, 504]
click at [939, 318] on app-date-cell at bounding box center [874, 385] width 212 height 482
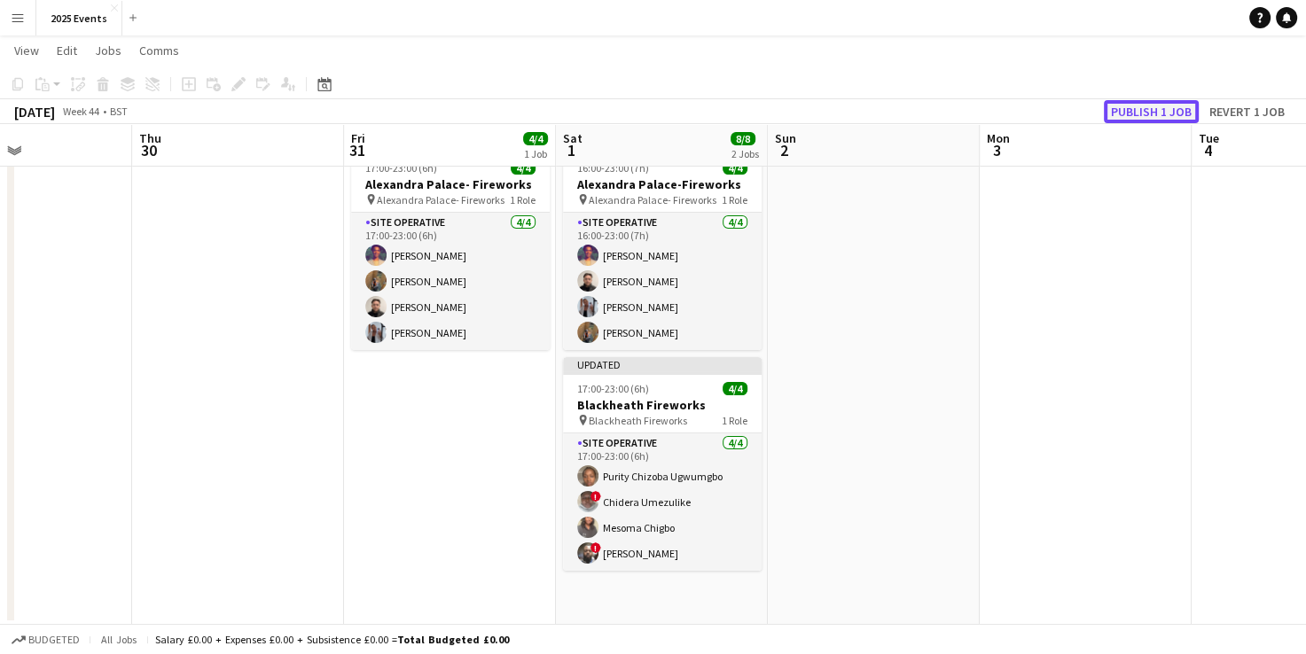
click at [1141, 115] on button "Publish 1 job" at bounding box center [1151, 111] width 95 height 23
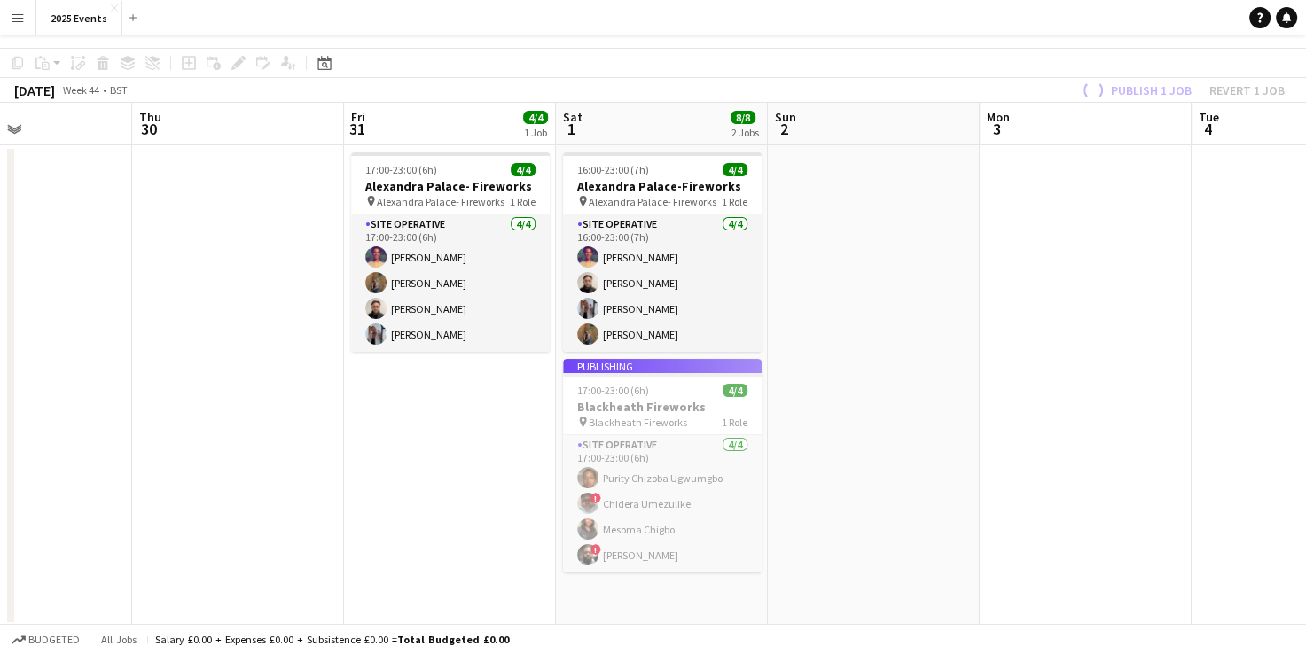
scroll to position [0, 0]
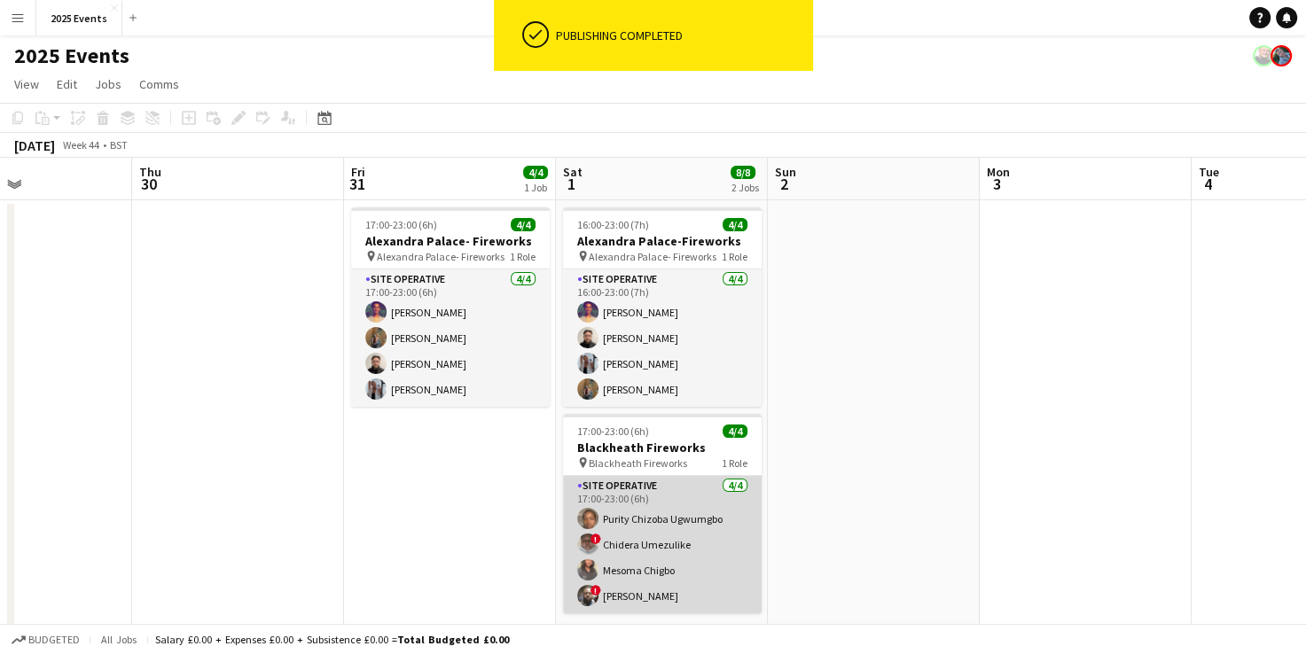
click at [660, 495] on app-card-role "Site Operative [DATE] 17:00-23:00 (6h) Purity Chizoba Ugwumgbo ! Chidera Umezul…" at bounding box center [662, 544] width 199 height 137
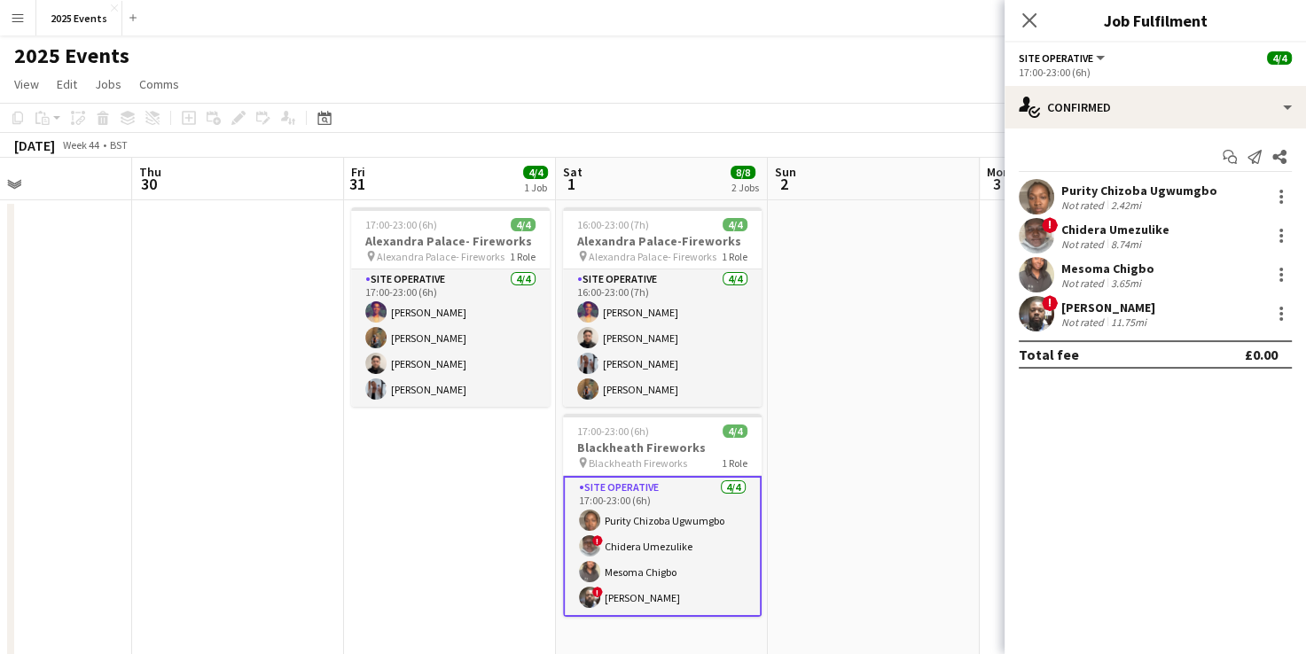
click at [1069, 191] on div "Purity Chizoba Ugwumgbo" at bounding box center [1139, 191] width 156 height 16
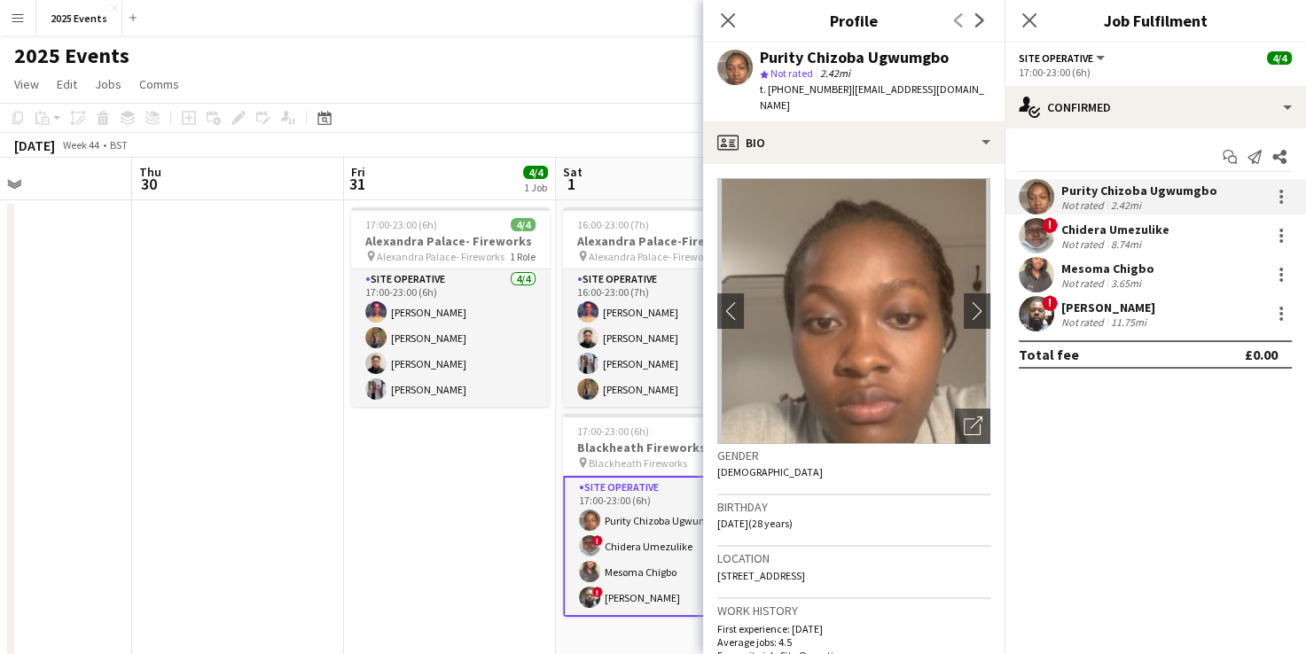
drag, startPoint x: 949, startPoint y: 56, endPoint x: 757, endPoint y: 54, distance: 191.5
click at [757, 54] on div "Purity Chizoba Ugwumgbo star Not rated 2.42mi t. [PHONE_NUMBER] | [EMAIL_ADDRES…" at bounding box center [853, 82] width 301 height 79
copy div "Purity Chizoba Ugwumgbo"
drag, startPoint x: 986, startPoint y: 92, endPoint x: 784, endPoint y: 93, distance: 202.2
click at [784, 93] on div "Purity Chizoba Ugwumgbo star Not rated 2.42mi t. [PHONE_NUMBER] | [EMAIL_ADDRES…" at bounding box center [853, 82] width 301 height 79
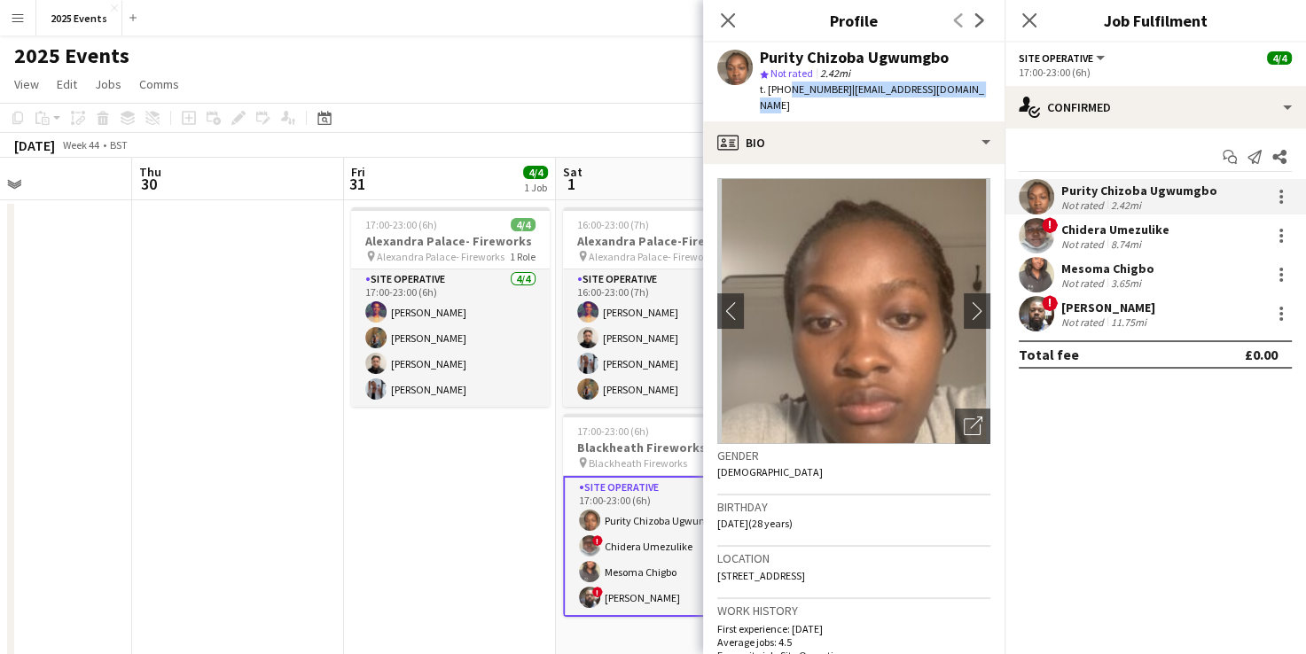
copy div "7350160869 | [EMAIL_ADDRESS][DOMAIN_NAME]"
click at [1038, 225] on app-user-avatar at bounding box center [1036, 235] width 35 height 35
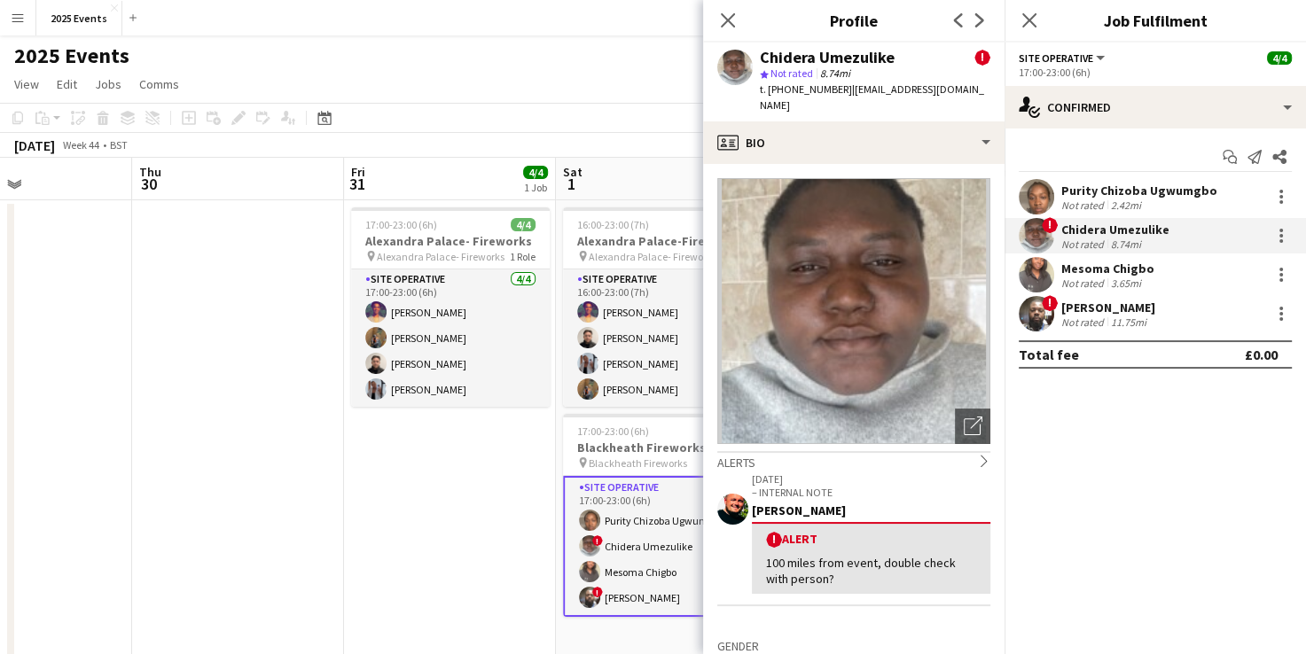
drag, startPoint x: 907, startPoint y: 59, endPoint x: 760, endPoint y: 51, distance: 147.4
click at [760, 51] on div "Chidera Umezulike !" at bounding box center [875, 58] width 231 height 16
copy div "Chidera Umezulike"
drag, startPoint x: 983, startPoint y: 89, endPoint x: 784, endPoint y: 84, distance: 198.7
click at [784, 84] on div "Chidera Umezulike ! star Not rated 8.74mi t. [PHONE_NUMBER] | [EMAIL_ADDRESS][D…" at bounding box center [853, 82] width 301 height 79
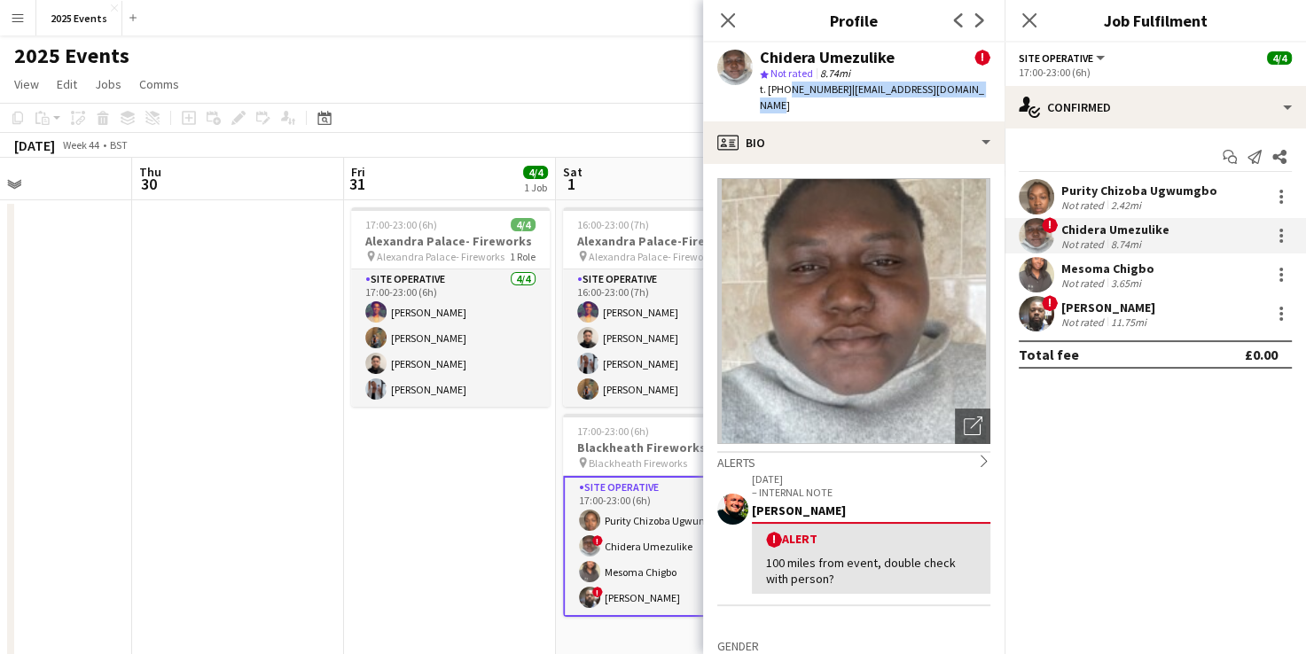
copy div "7350155491 | [EMAIL_ADDRESS][DOMAIN_NAME]"
click at [1043, 273] on app-user-avatar at bounding box center [1036, 274] width 35 height 35
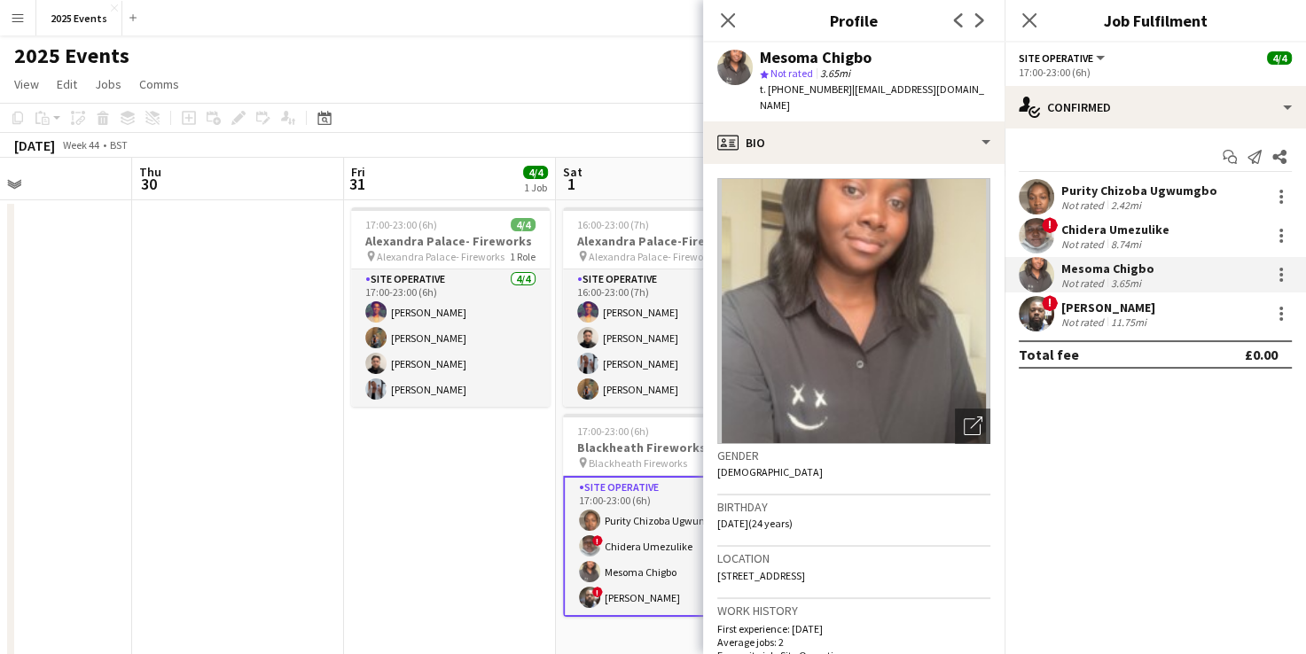
drag, startPoint x: 889, startPoint y: 59, endPoint x: 763, endPoint y: 55, distance: 126.9
click at [763, 55] on div "Mesoma Chigbo" at bounding box center [875, 58] width 231 height 16
copy div "Mesoma Chigbo"
drag, startPoint x: 967, startPoint y: 89, endPoint x: 784, endPoint y: 94, distance: 183.6
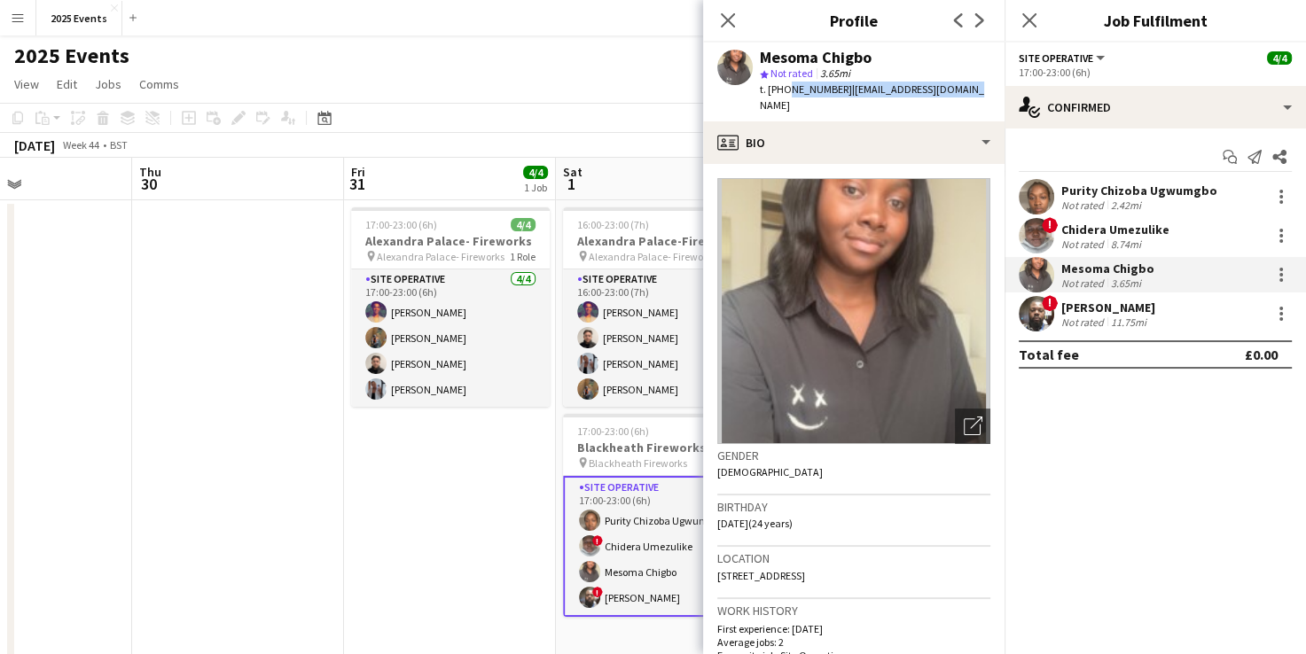
click at [784, 94] on div "Mesoma Chigbo star Not rated 3.65mi t. [PHONE_NUMBER] | [EMAIL_ADDRESS][DOMAIN_…" at bounding box center [853, 82] width 301 height 79
copy div "7350151178 | [EMAIL_ADDRESS][DOMAIN_NAME]"
click at [1040, 307] on app-user-avatar at bounding box center [1036, 313] width 35 height 35
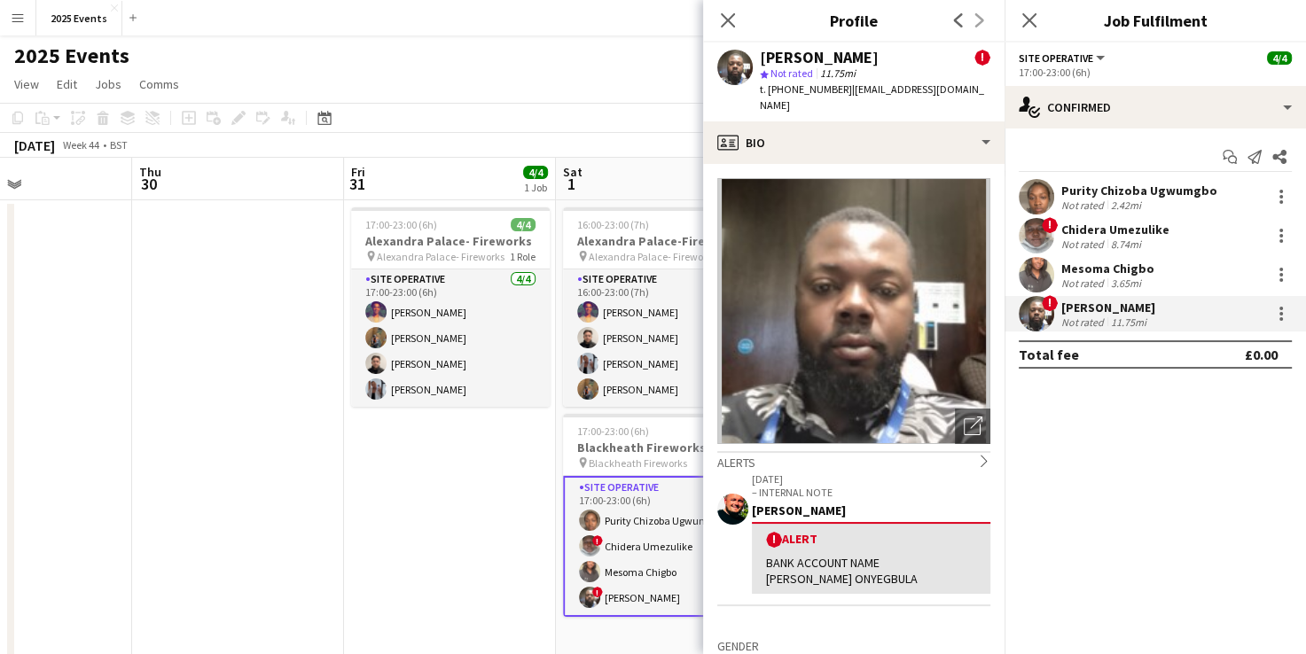
drag, startPoint x: 905, startPoint y: 59, endPoint x: 763, endPoint y: 64, distance: 142.0
click at [763, 64] on div "[PERSON_NAME] !" at bounding box center [875, 58] width 231 height 16
copy div "[PERSON_NAME]"
drag, startPoint x: 971, startPoint y: 84, endPoint x: 781, endPoint y: 86, distance: 189.8
click at [781, 86] on div "[PERSON_NAME] ! star Not rated 11.75mi t. [PHONE_NUMBER] | [EMAIL_ADDRESS][DOMA…" at bounding box center [853, 82] width 301 height 79
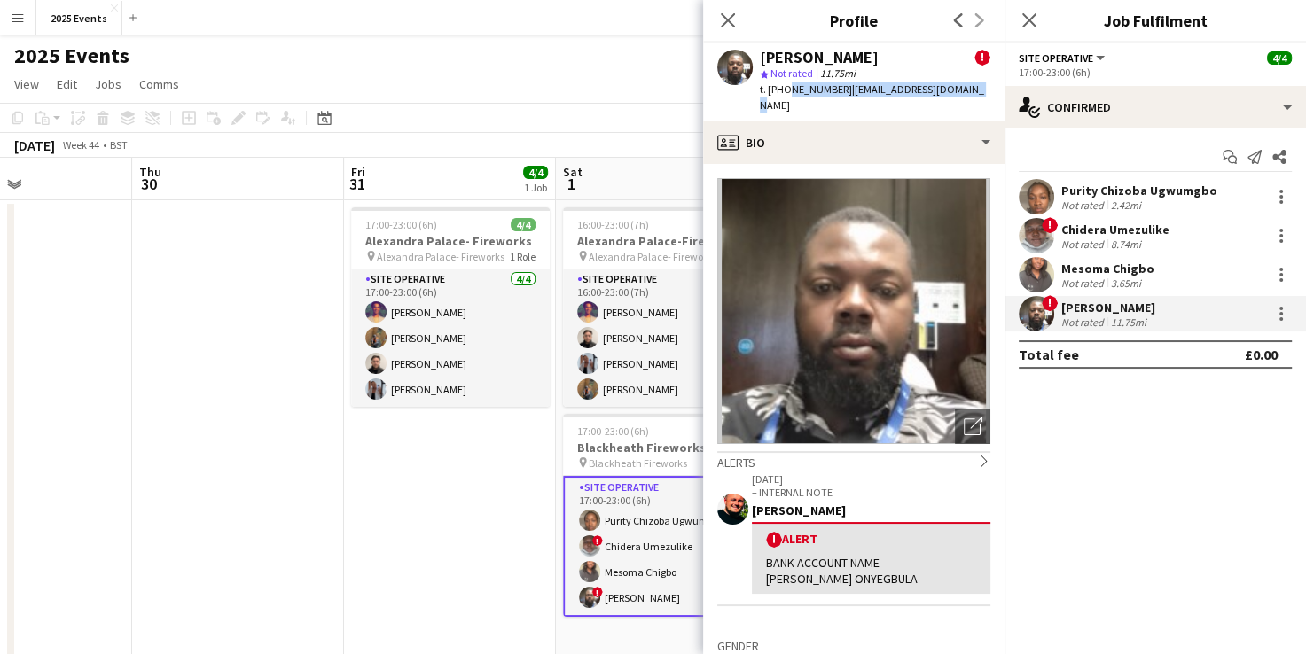
copy div "7350152135 | [EMAIL_ADDRESS][DOMAIN_NAME]"
click at [731, 25] on icon "Close pop-in" at bounding box center [727, 20] width 17 height 17
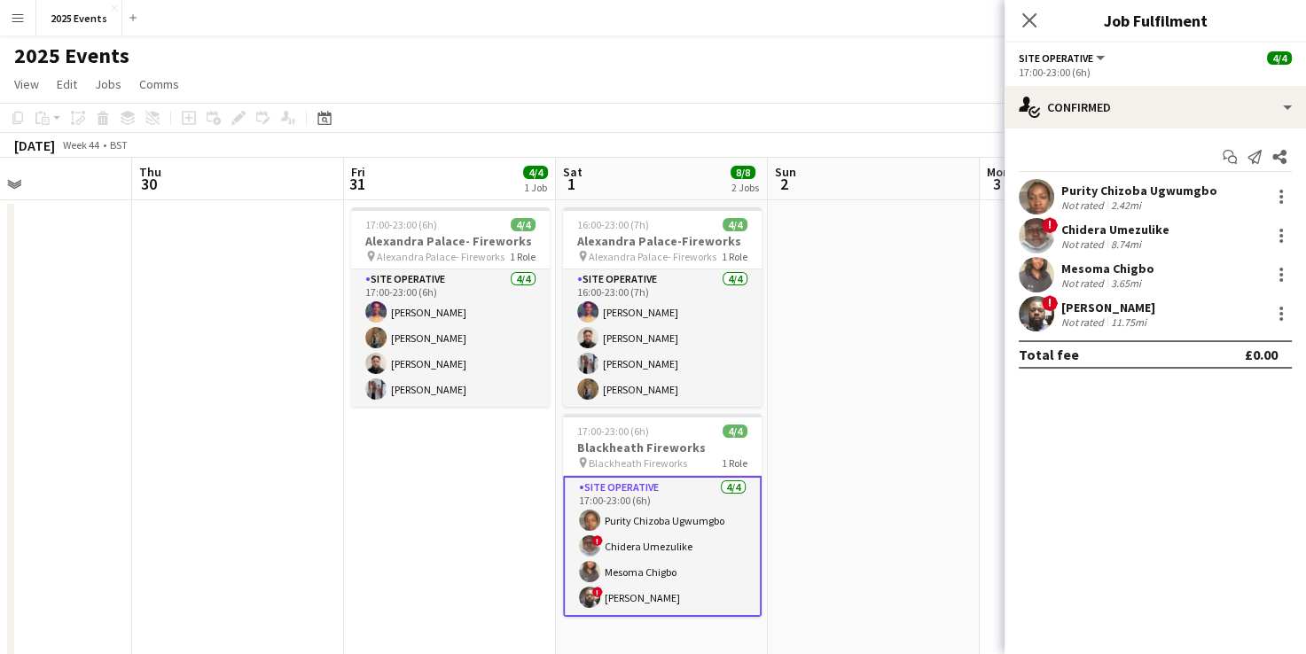
click at [901, 410] on app-date-cell at bounding box center [874, 433] width 212 height 467
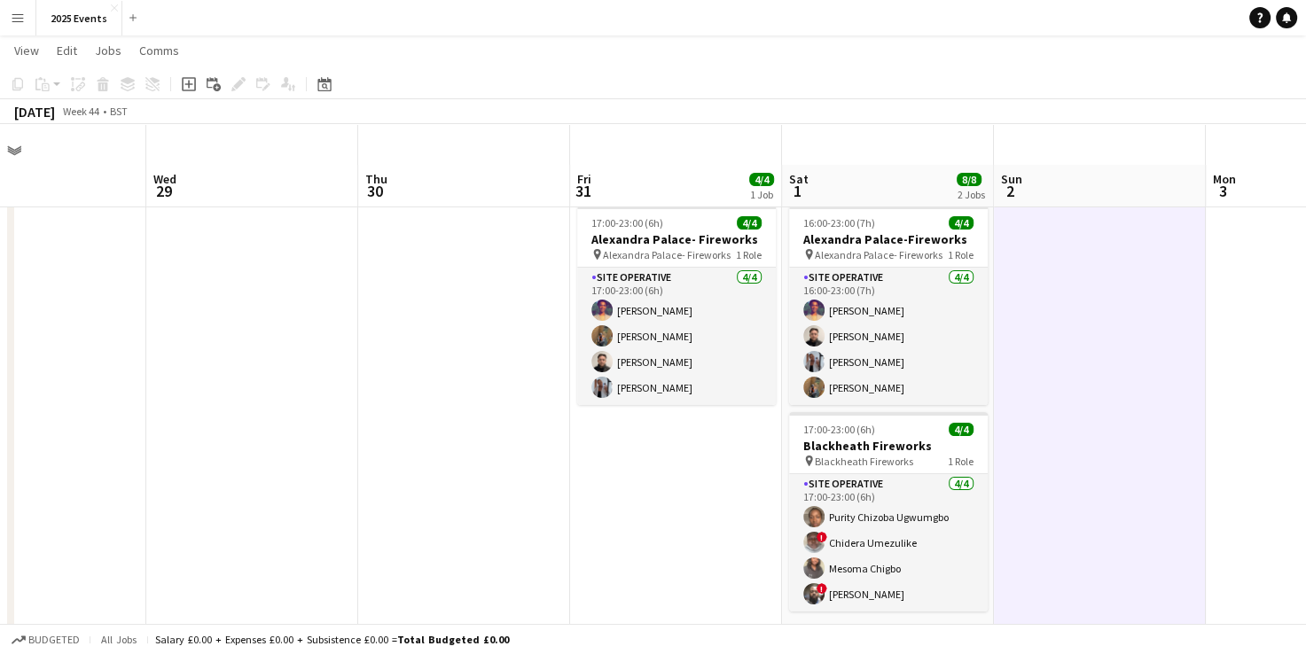
scroll to position [41, 0]
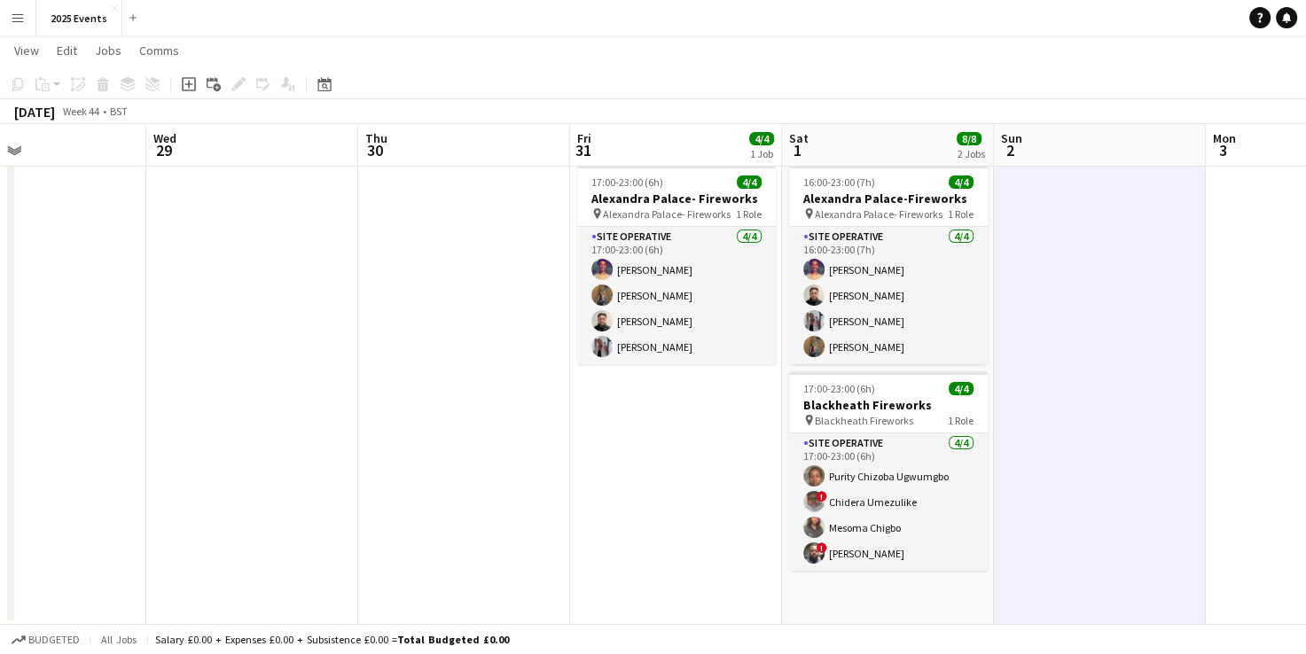
click at [535, 330] on app-date-cell at bounding box center [464, 391] width 212 height 467
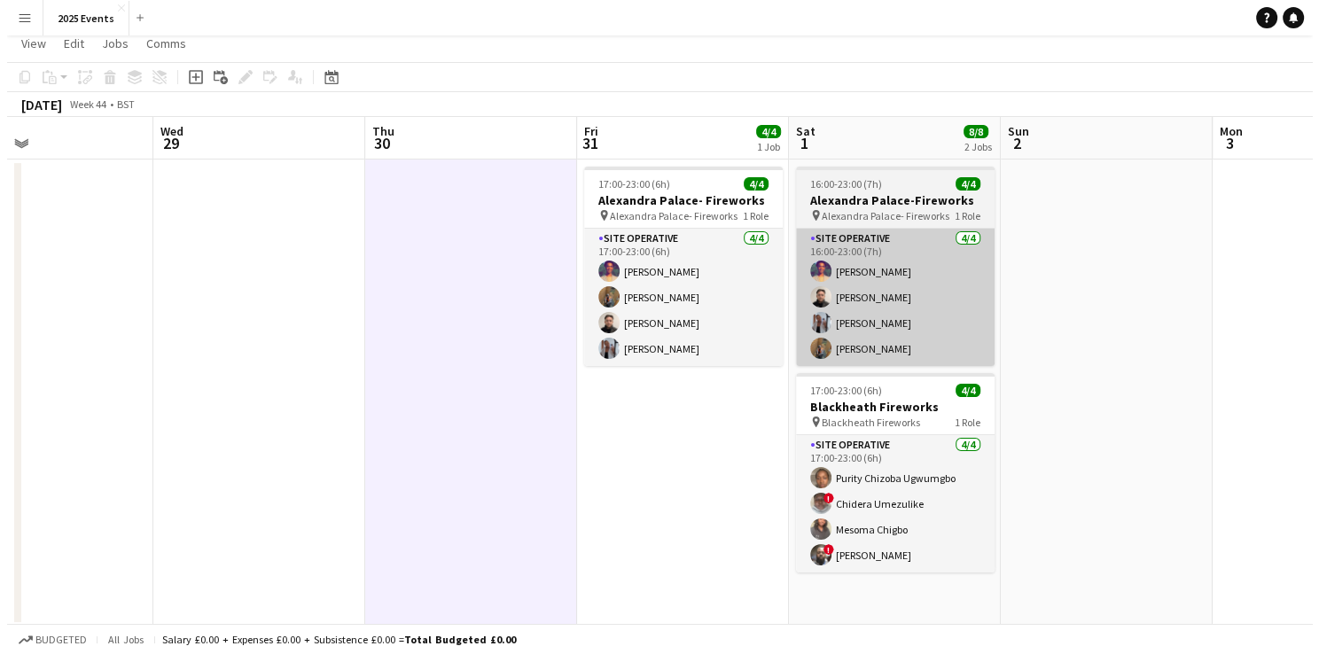
scroll to position [0, 0]
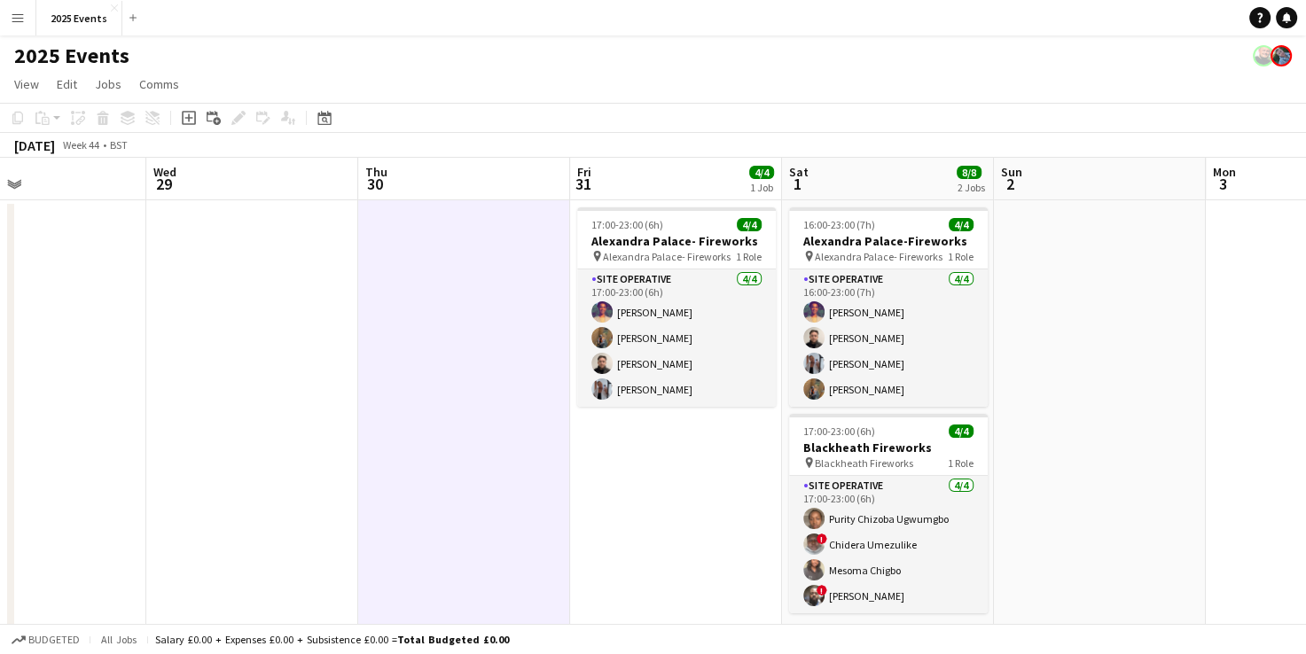
click at [1277, 56] on app-user-avatar at bounding box center [1281, 55] width 21 height 21
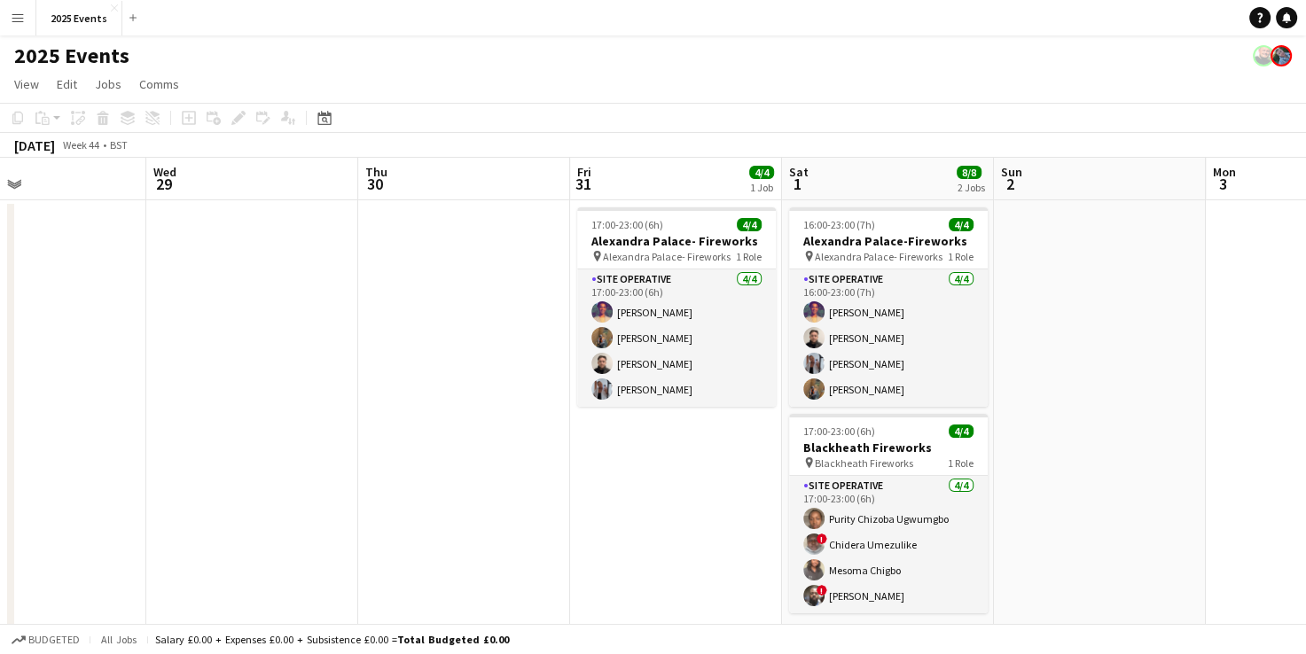
click at [1265, 58] on app-user-avatar at bounding box center [1263, 55] width 21 height 21
click at [1277, 21] on link "Notifications" at bounding box center [1286, 17] width 21 height 21
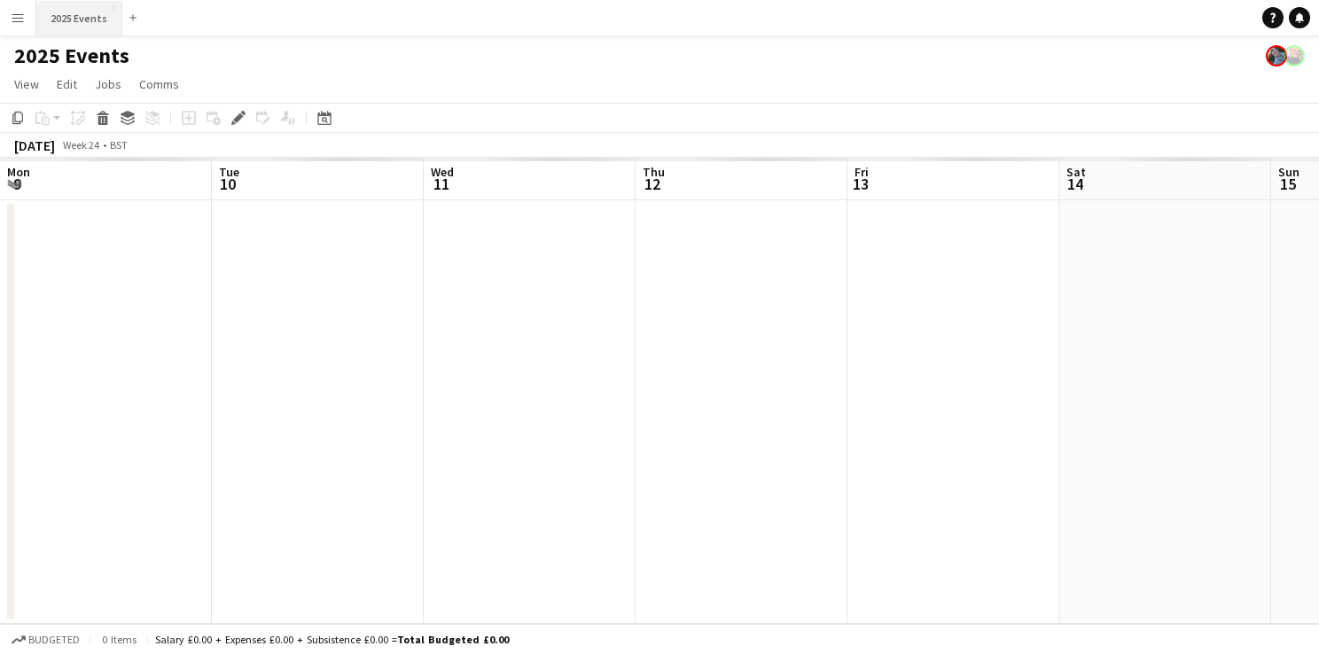
scroll to position [0, 610]
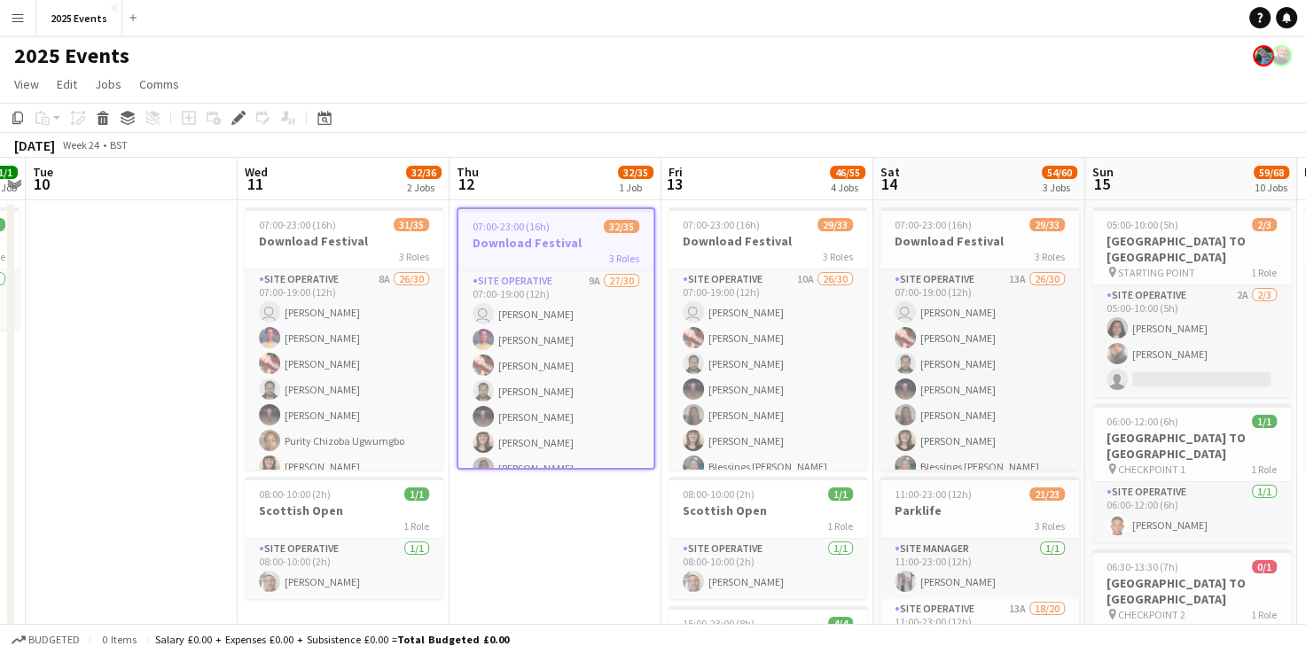
click at [20, 33] on button "Menu" at bounding box center [17, 17] width 35 height 35
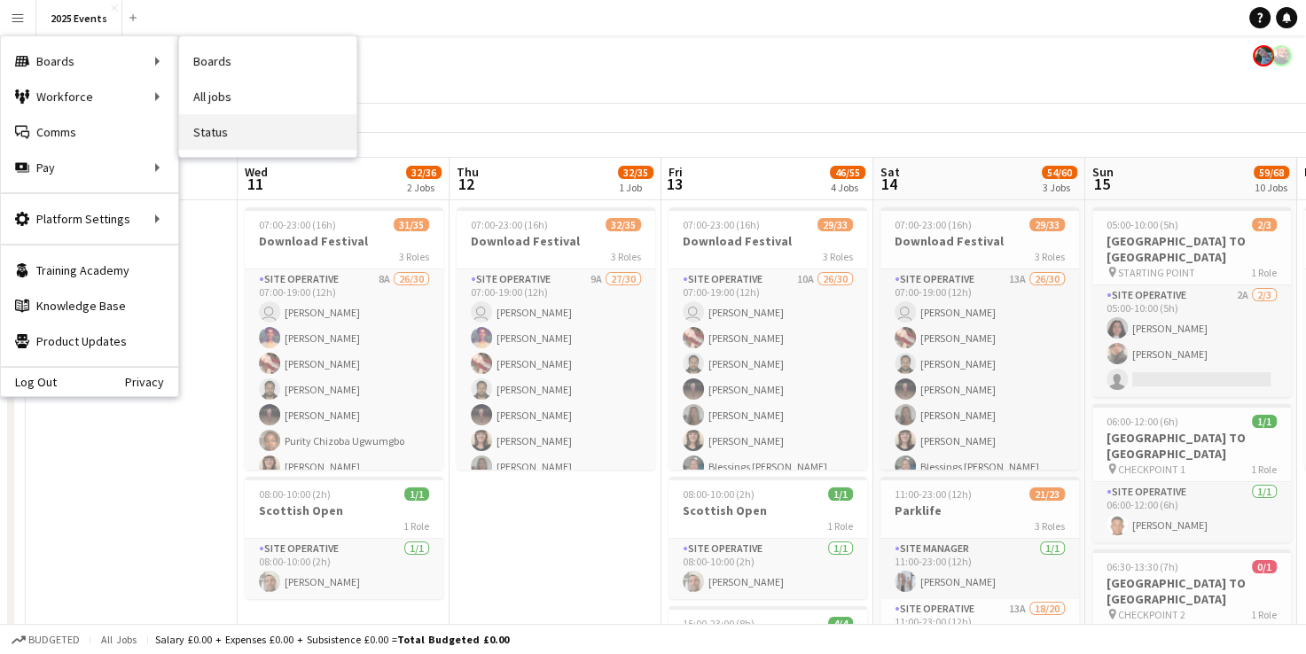
click at [258, 130] on link "Status" at bounding box center [267, 131] width 177 height 35
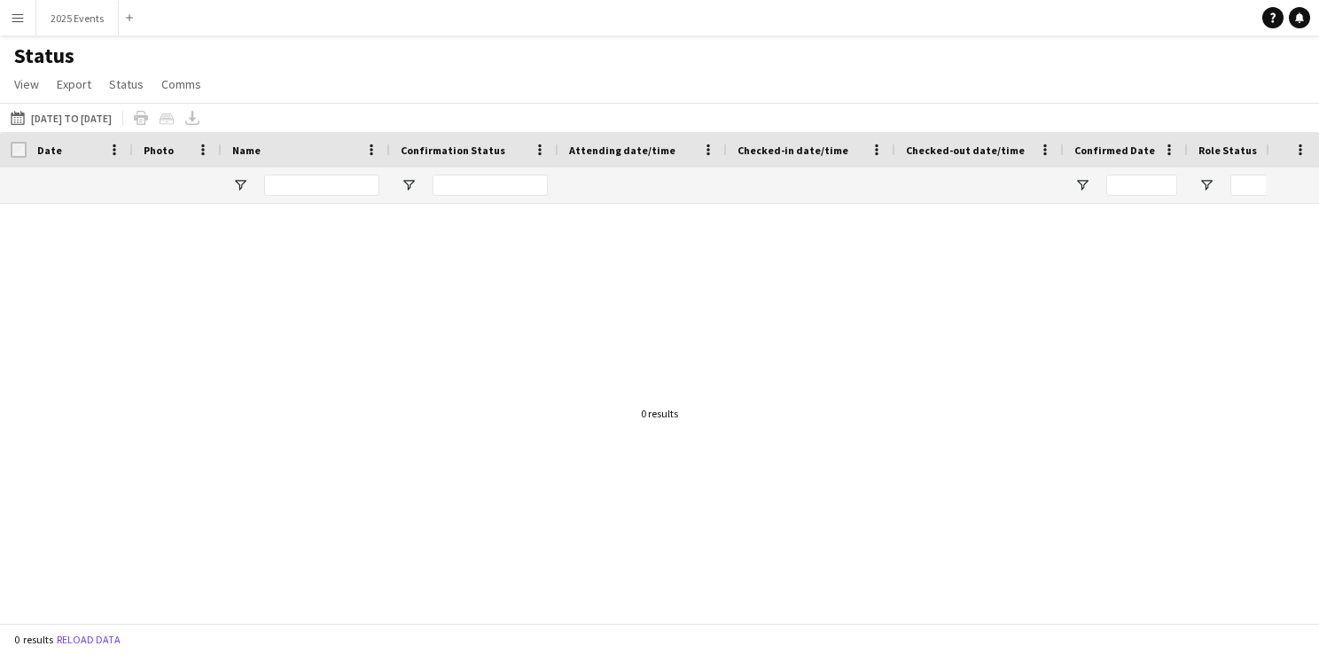
click at [20, 15] on app-icon "Menu" at bounding box center [18, 18] width 14 height 14
